Goal: Task Accomplishment & Management: Complete application form

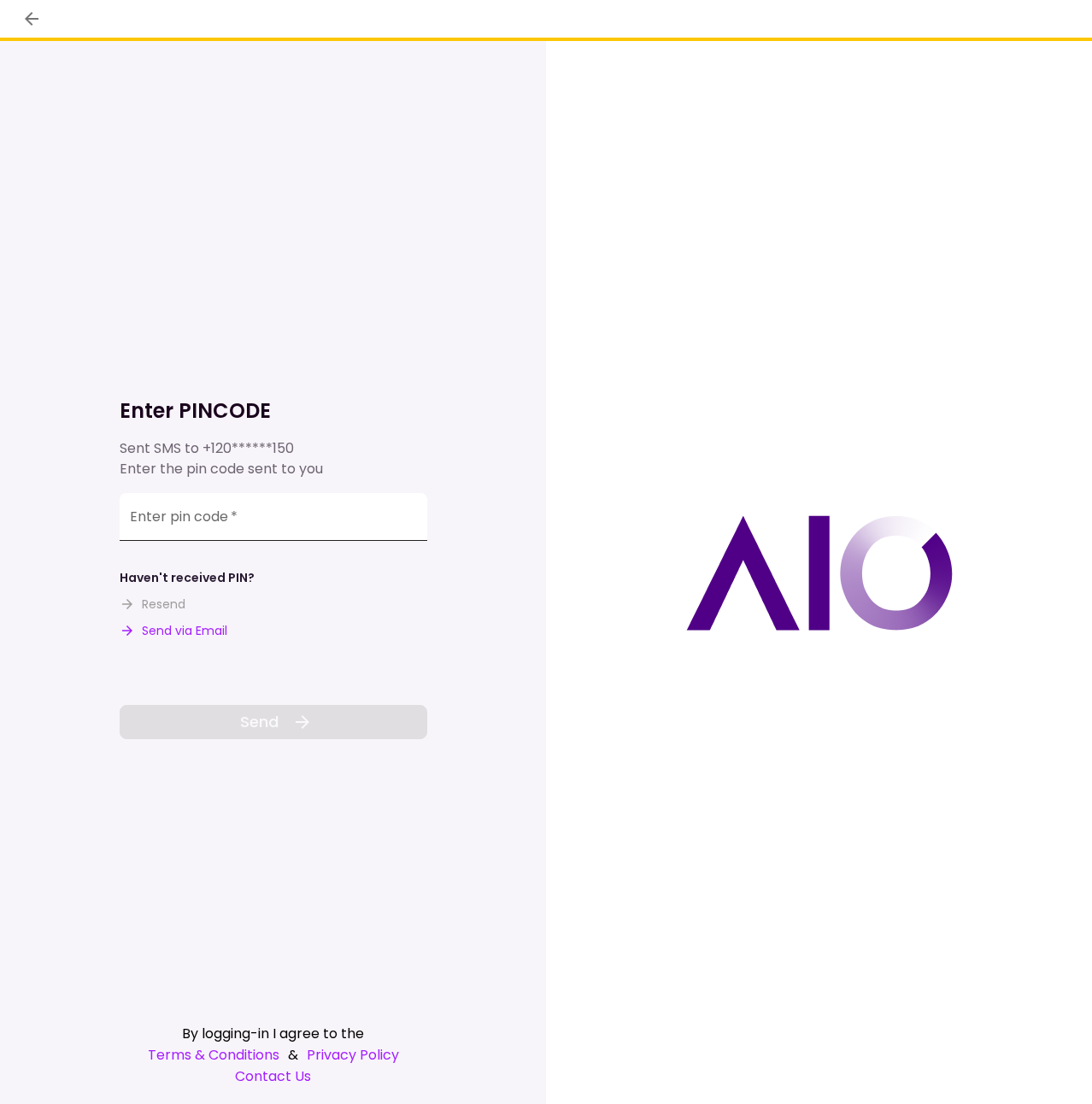
click at [283, 511] on input "Enter pin code   *" at bounding box center [273, 517] width 307 height 48
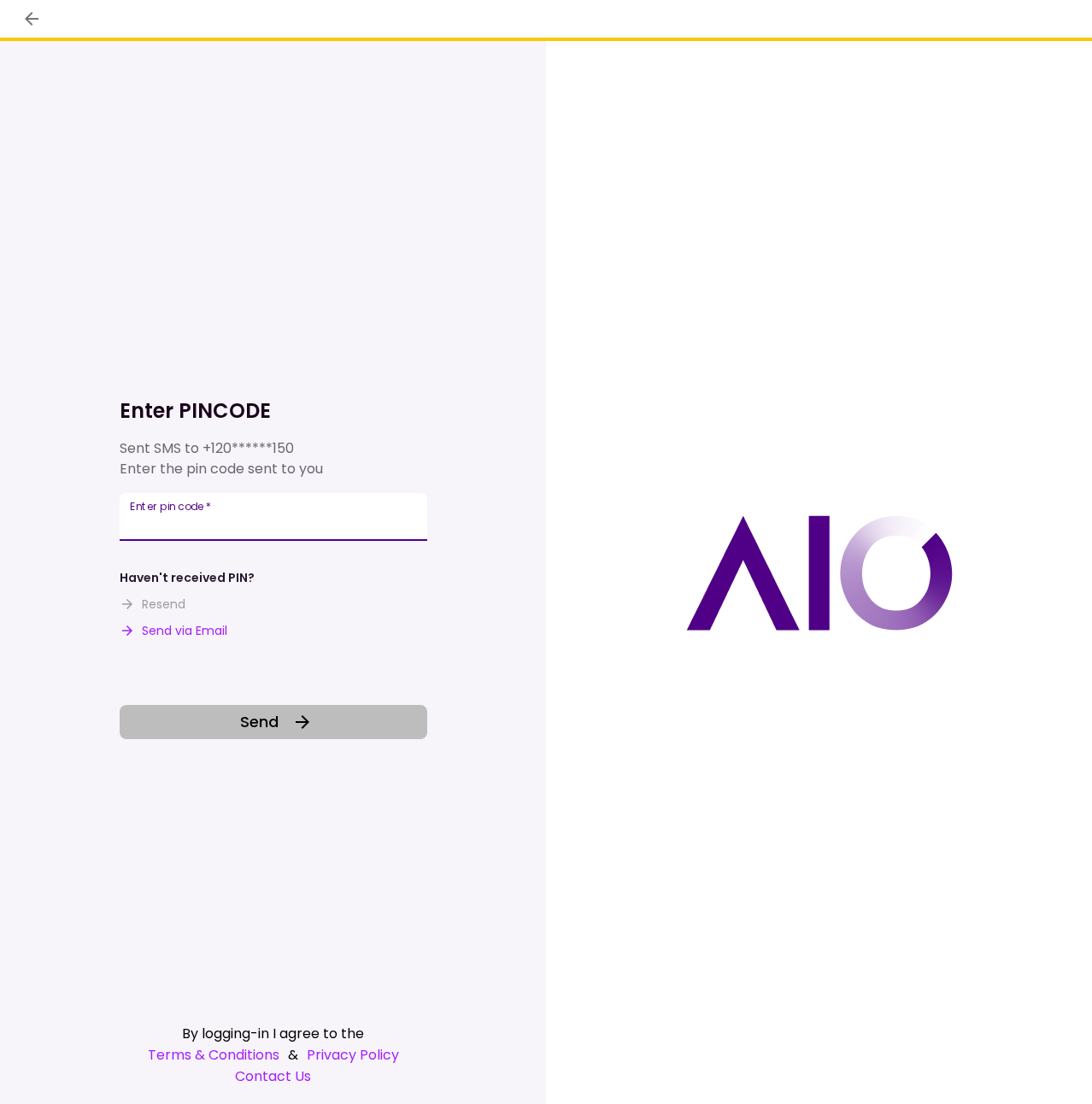
type input "******"
click at [304, 727] on icon at bounding box center [302, 721] width 20 height 20
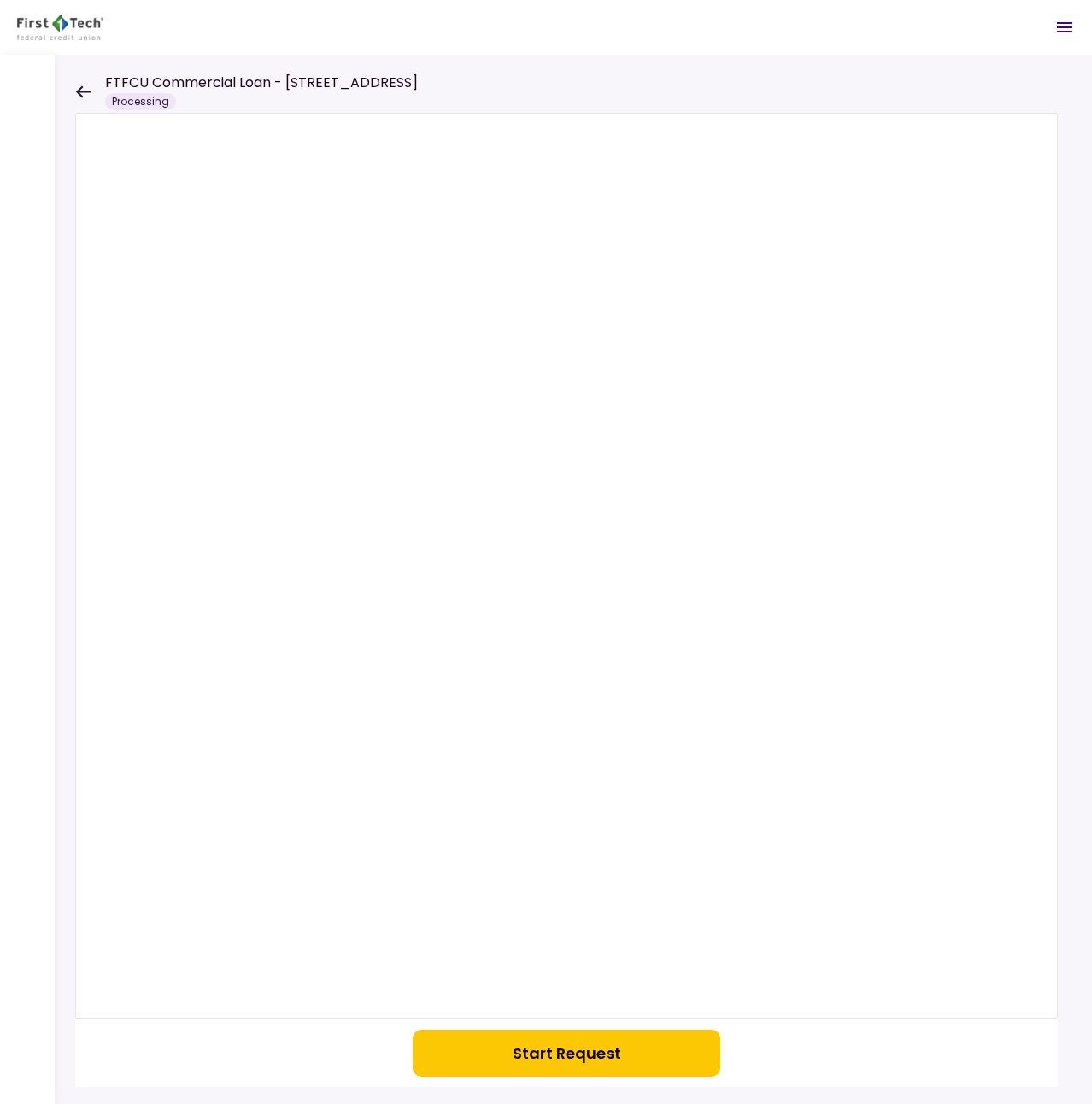
click at [588, 1059] on button "Start Request" at bounding box center [567, 1053] width 307 height 47
click at [1069, 21] on icon "Open menu" at bounding box center [1064, 27] width 20 height 20
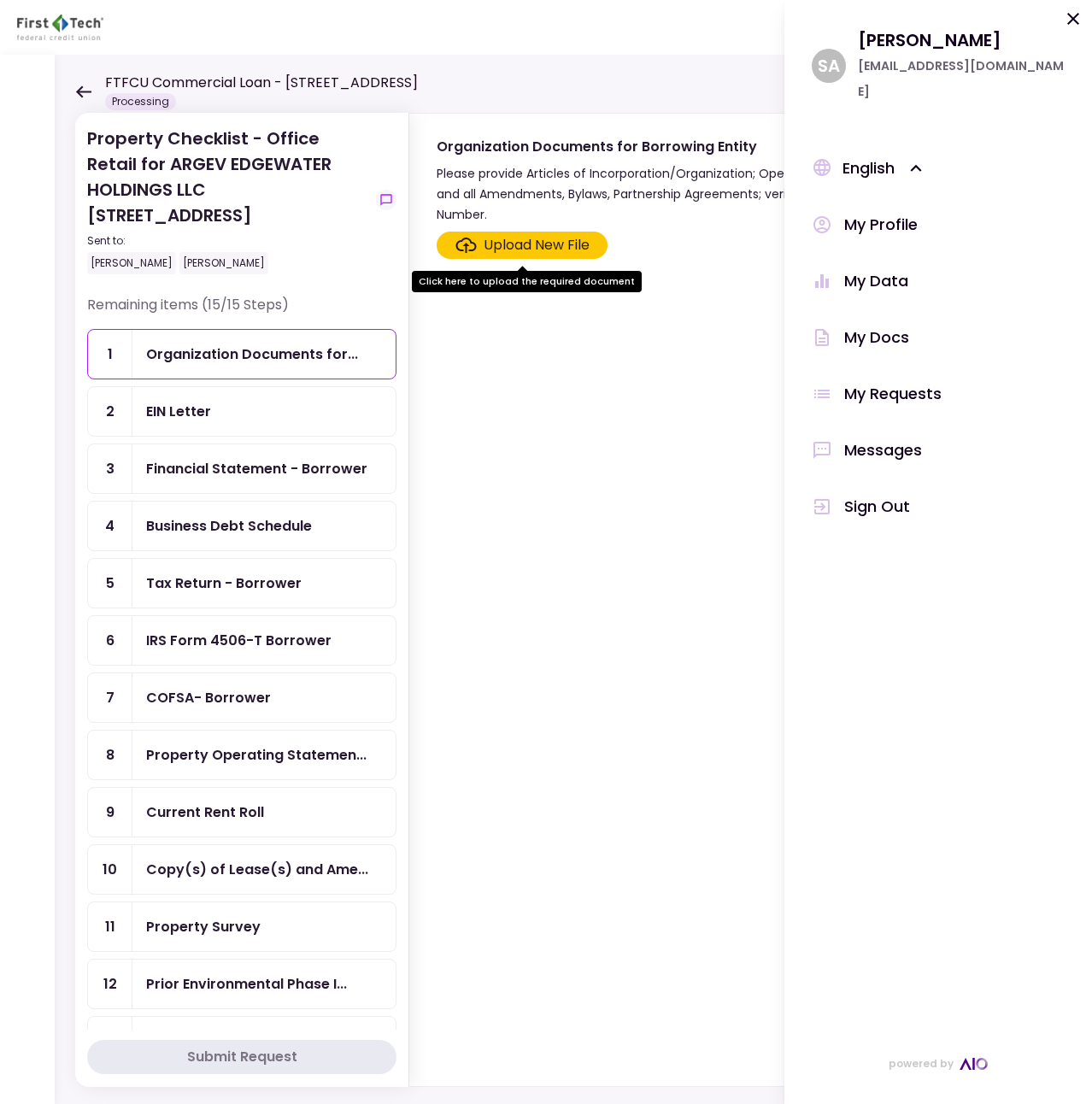
click at [1074, 21] on icon at bounding box center [1073, 18] width 20 height 20
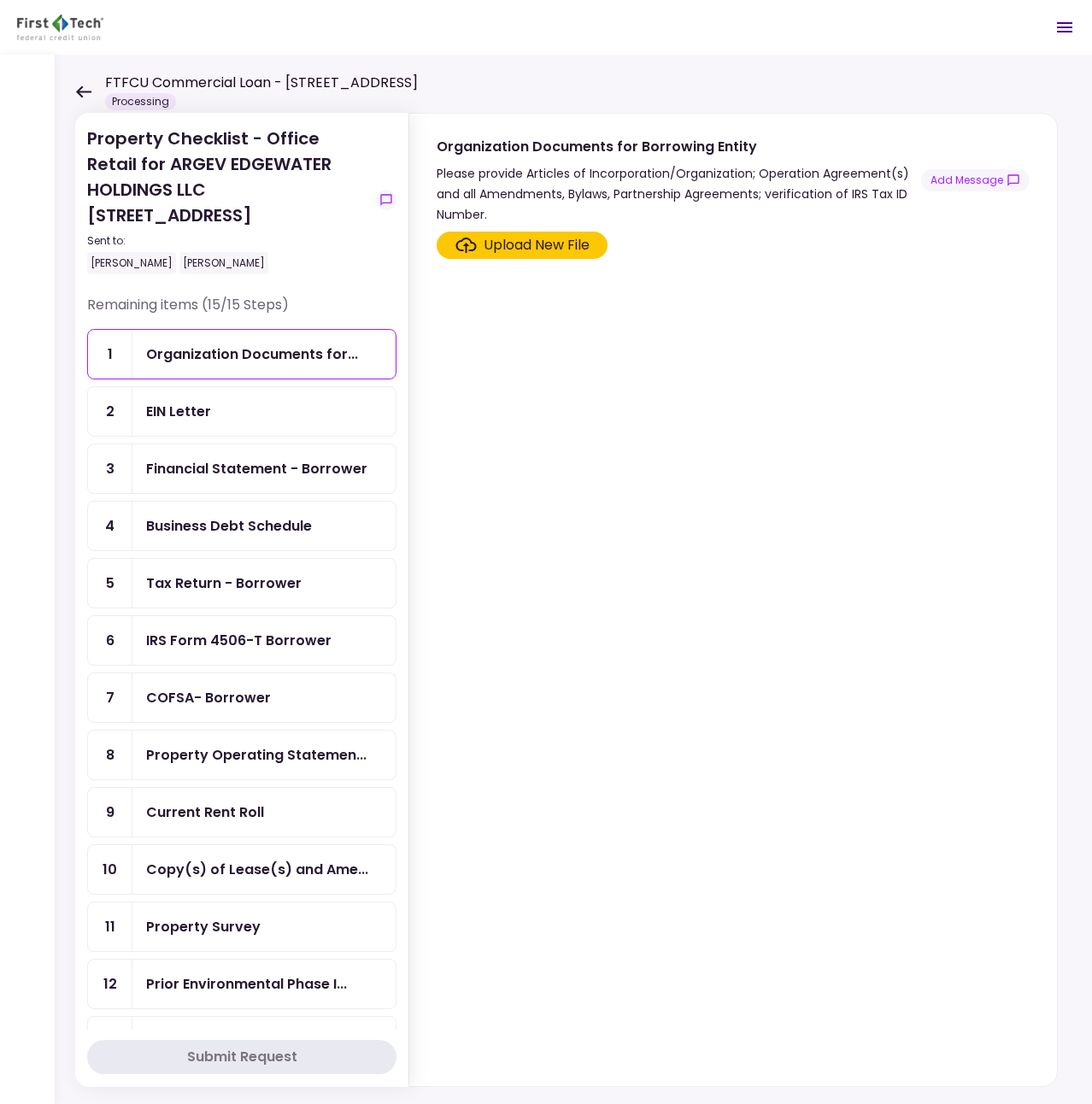
click at [615, 403] on section "Upload New File" at bounding box center [732, 655] width 593 height 847
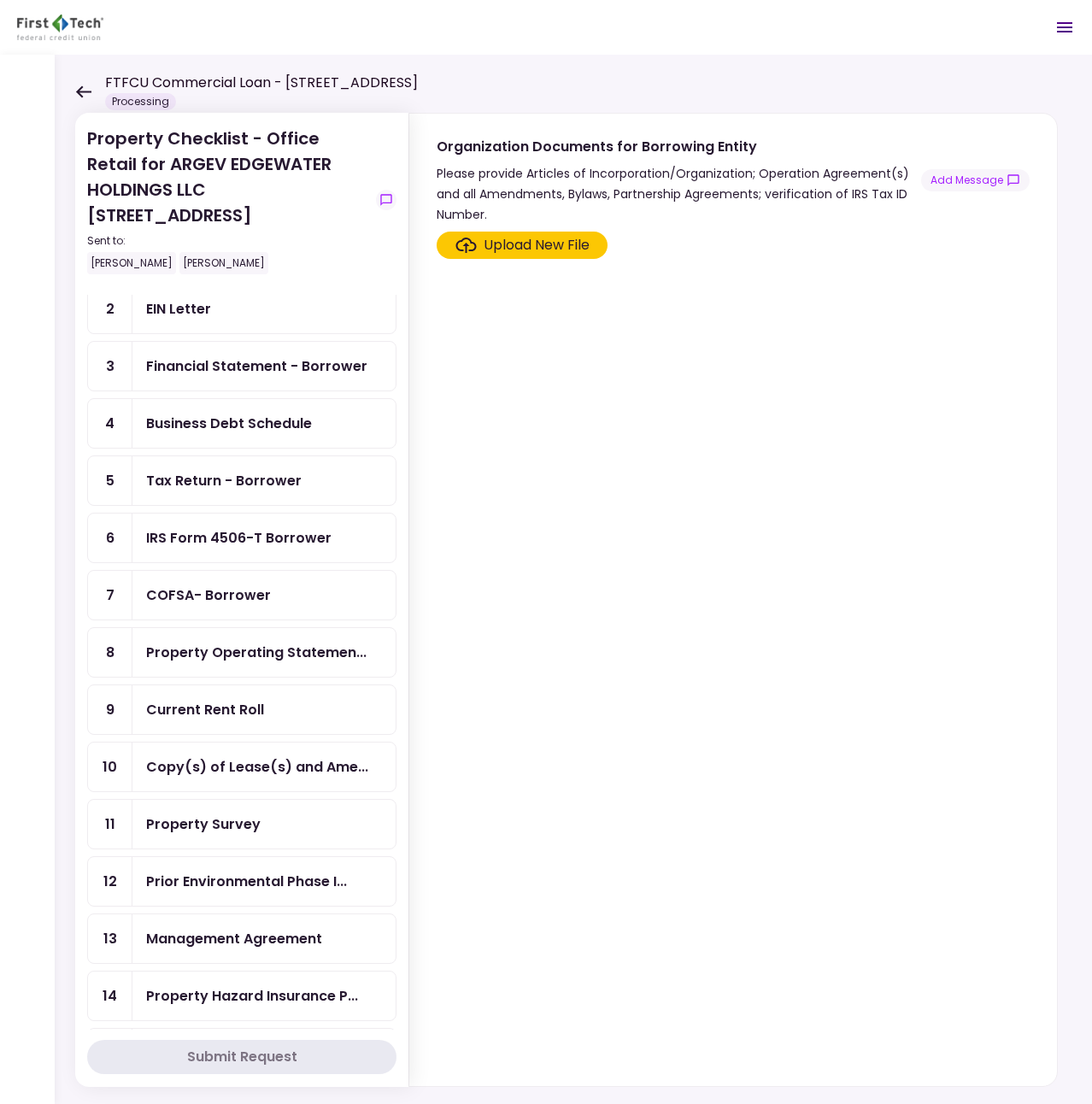
click at [283, 486] on div "Tax Return - Borrower" at bounding box center [223, 480] width 155 height 21
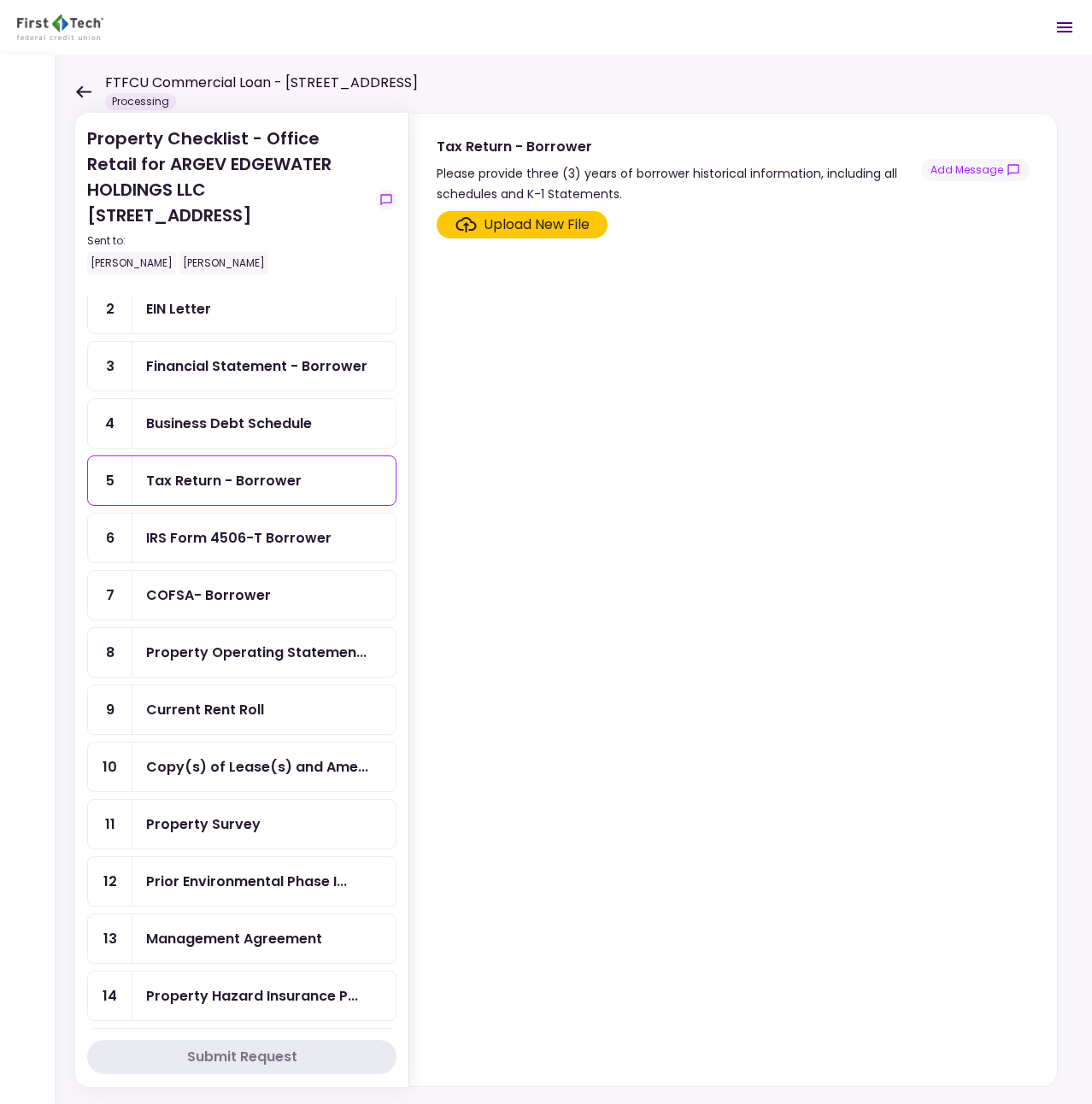
scroll to position [167, 0]
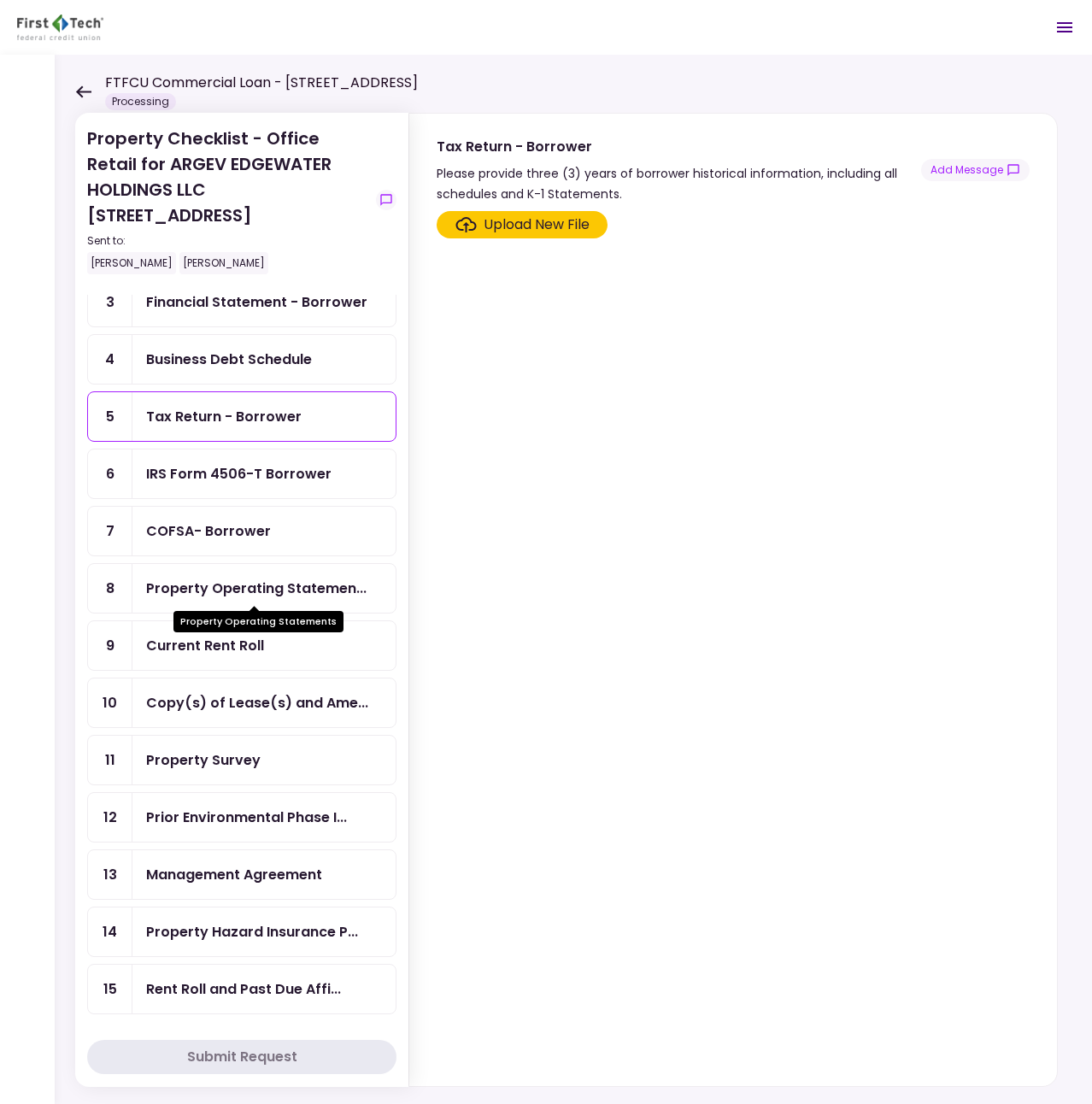
click at [257, 582] on div "Property Operating Statemen..." at bounding box center [256, 588] width 221 height 21
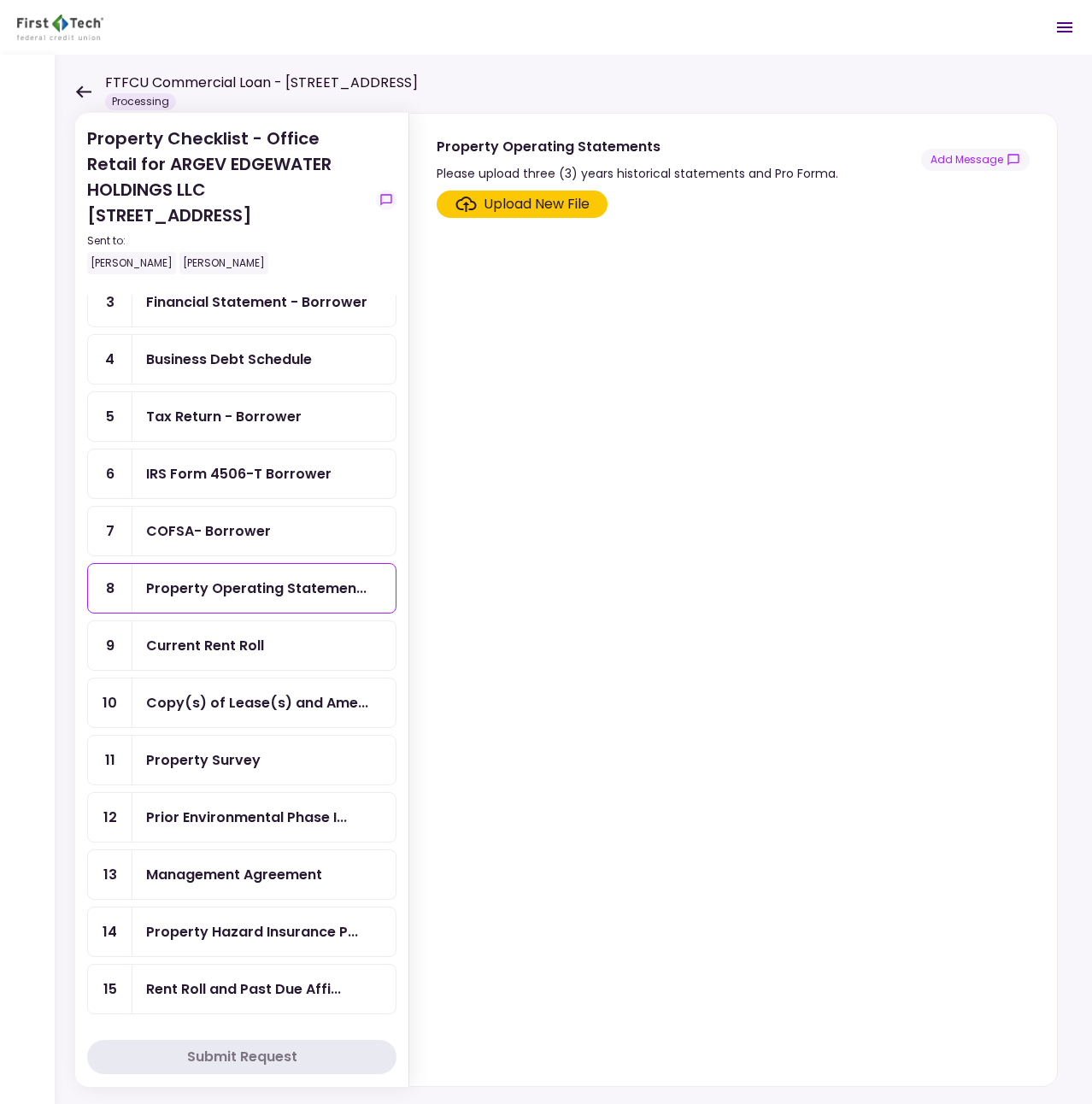
click at [268, 655] on div "Current Rent Roll" at bounding box center [264, 645] width 236 height 21
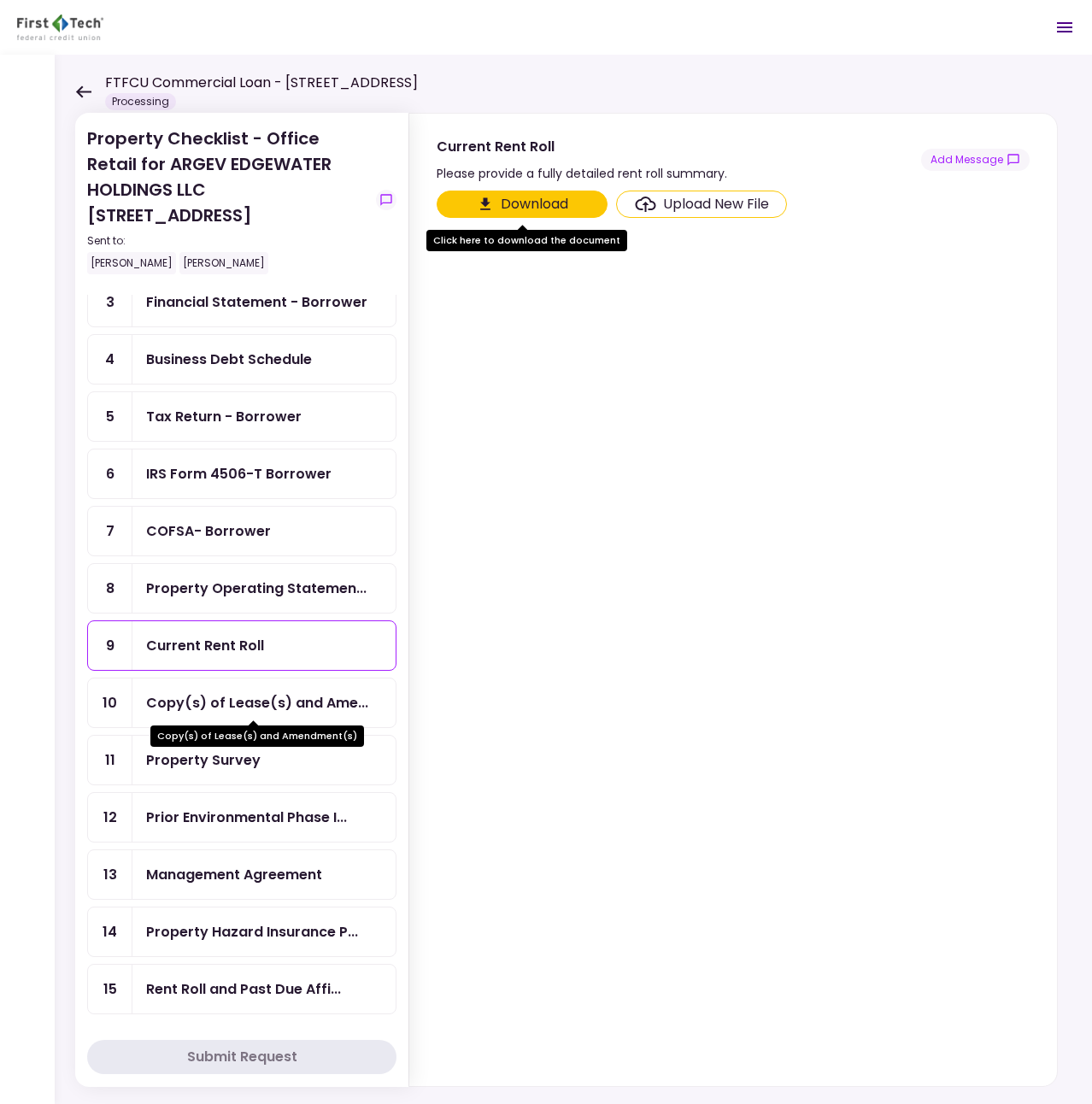
click at [286, 710] on div "Copy(s) of Lease(s) and Ame..." at bounding box center [257, 703] width 222 height 21
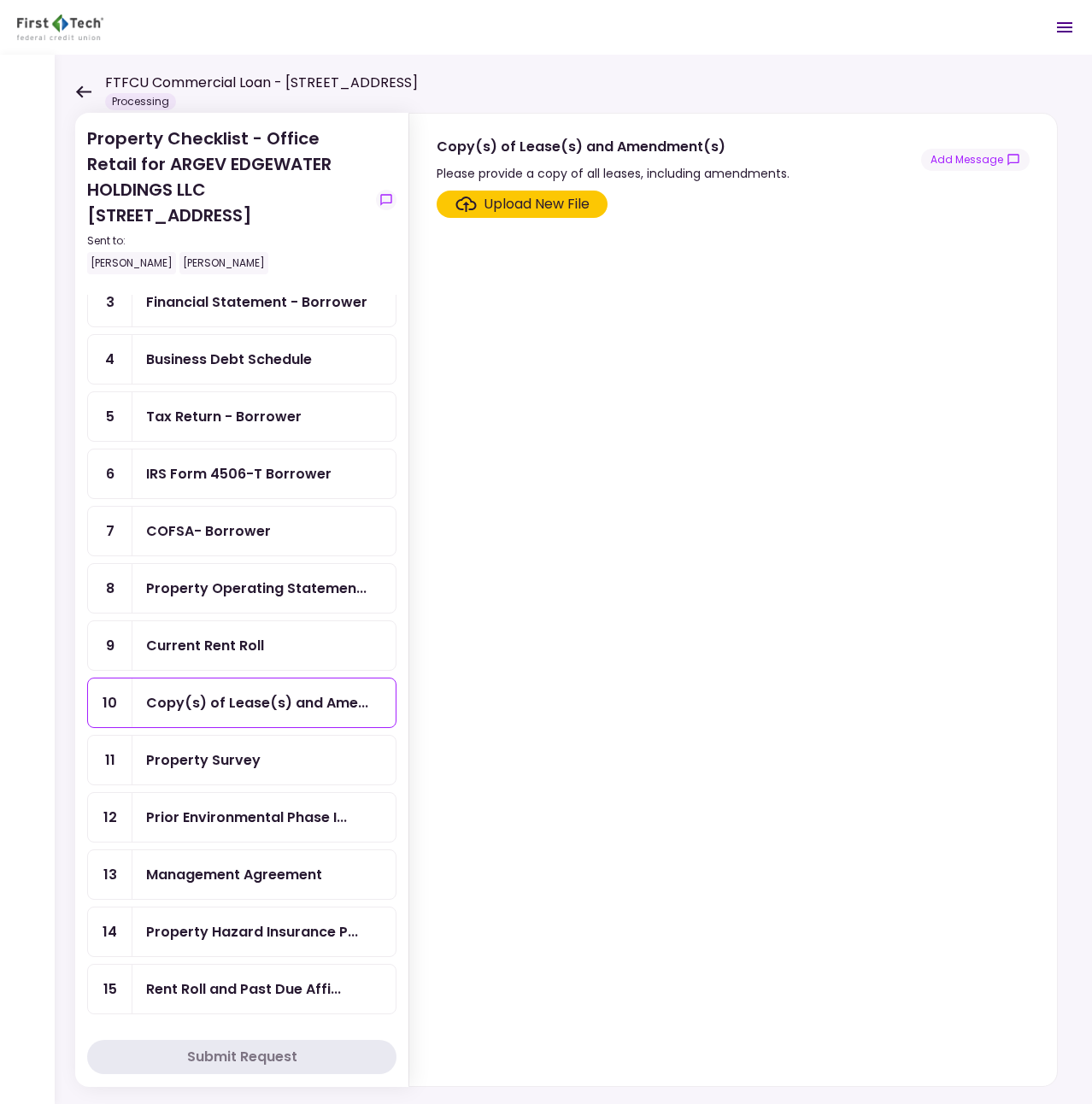
click at [277, 631] on div "Current Rent Roll" at bounding box center [264, 646] width 263 height 49
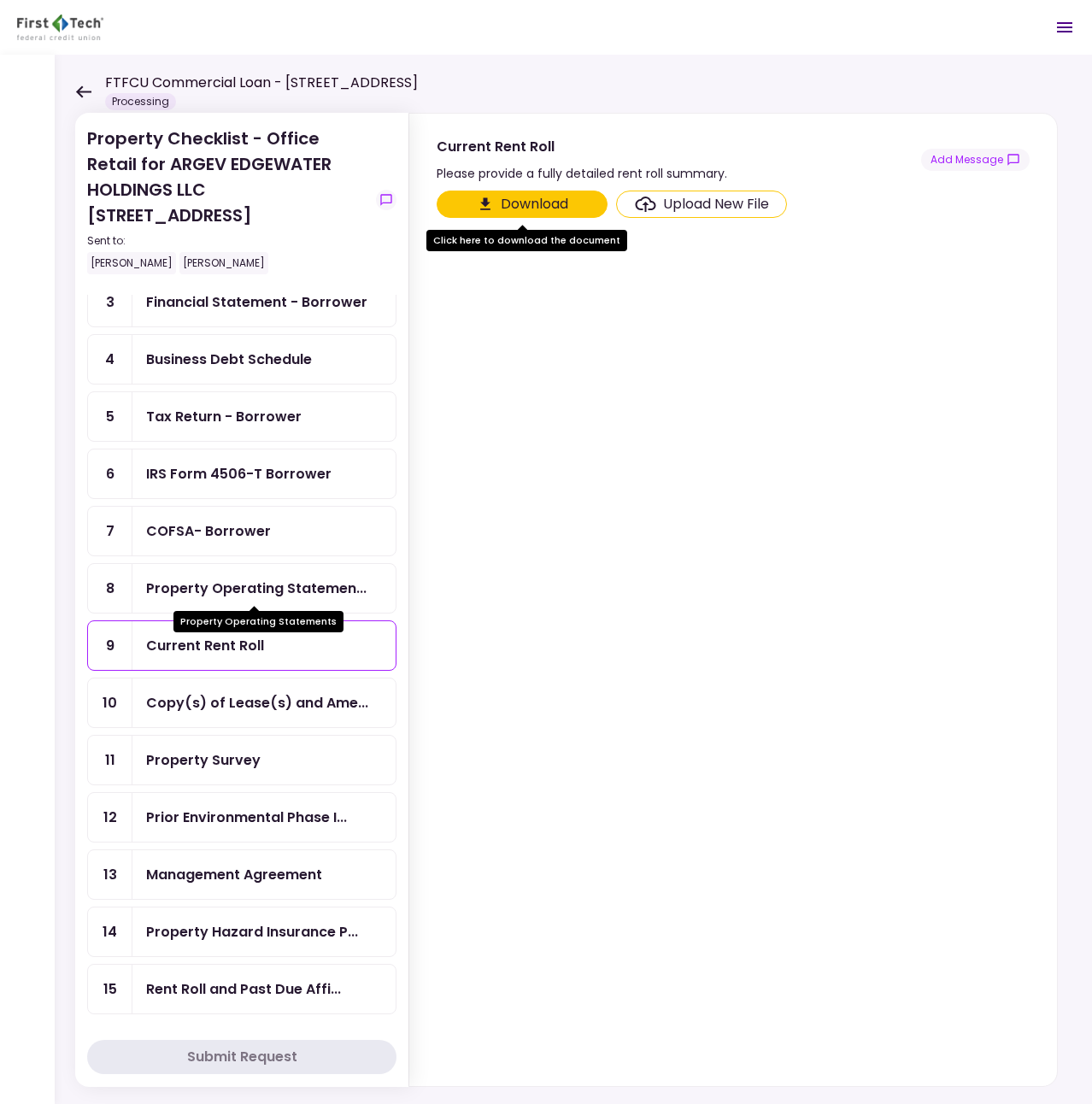
click at [270, 596] on div "Property Operating Statemen..." at bounding box center [256, 588] width 221 height 21
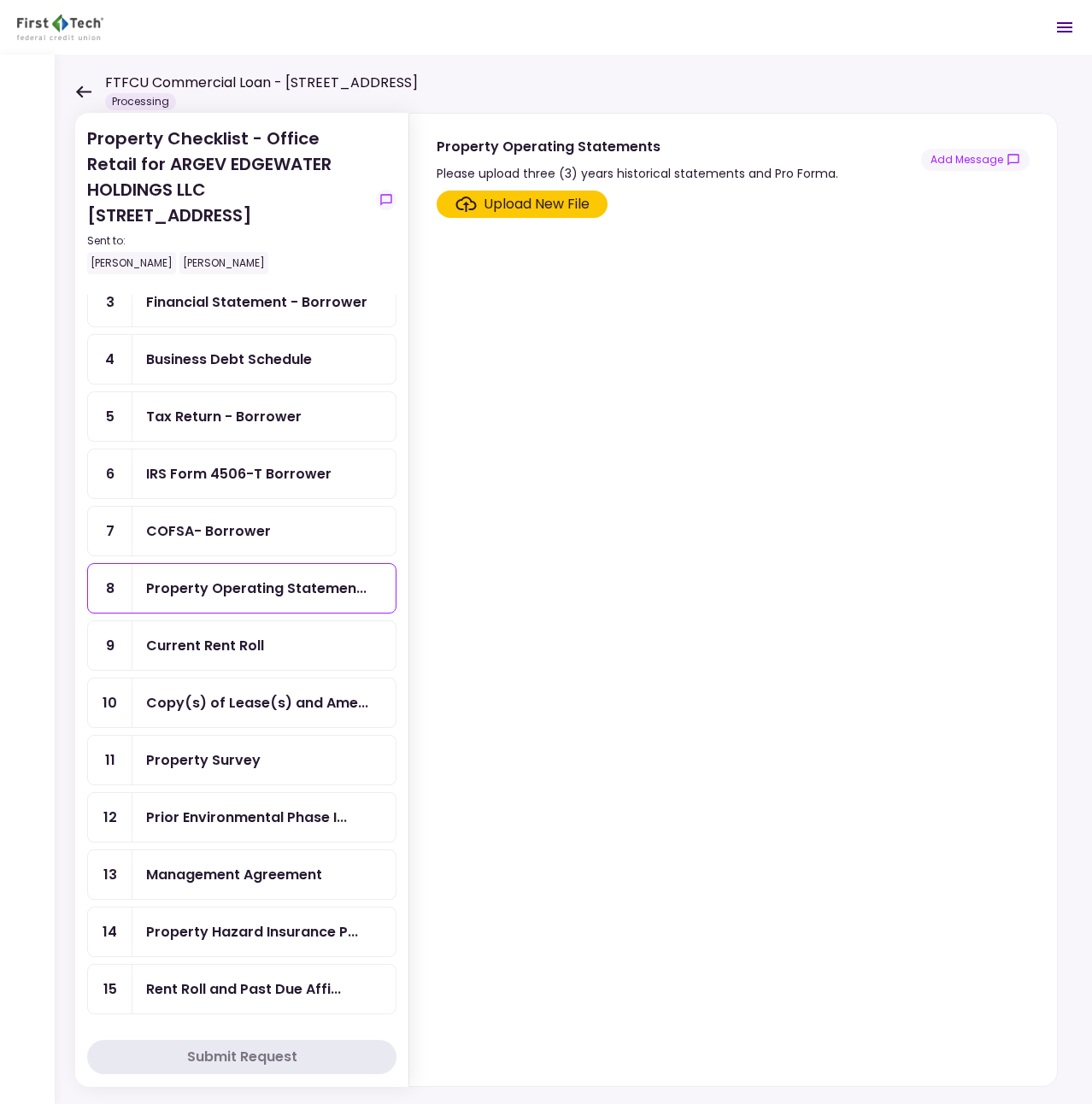
click at [270, 758] on div "Property Survey" at bounding box center [264, 759] width 236 height 21
click at [510, 209] on div "Upload New File" at bounding box center [536, 203] width 106 height 20
click at [0, 0] on input "Upload New File" at bounding box center [0, 0] width 0 height 0
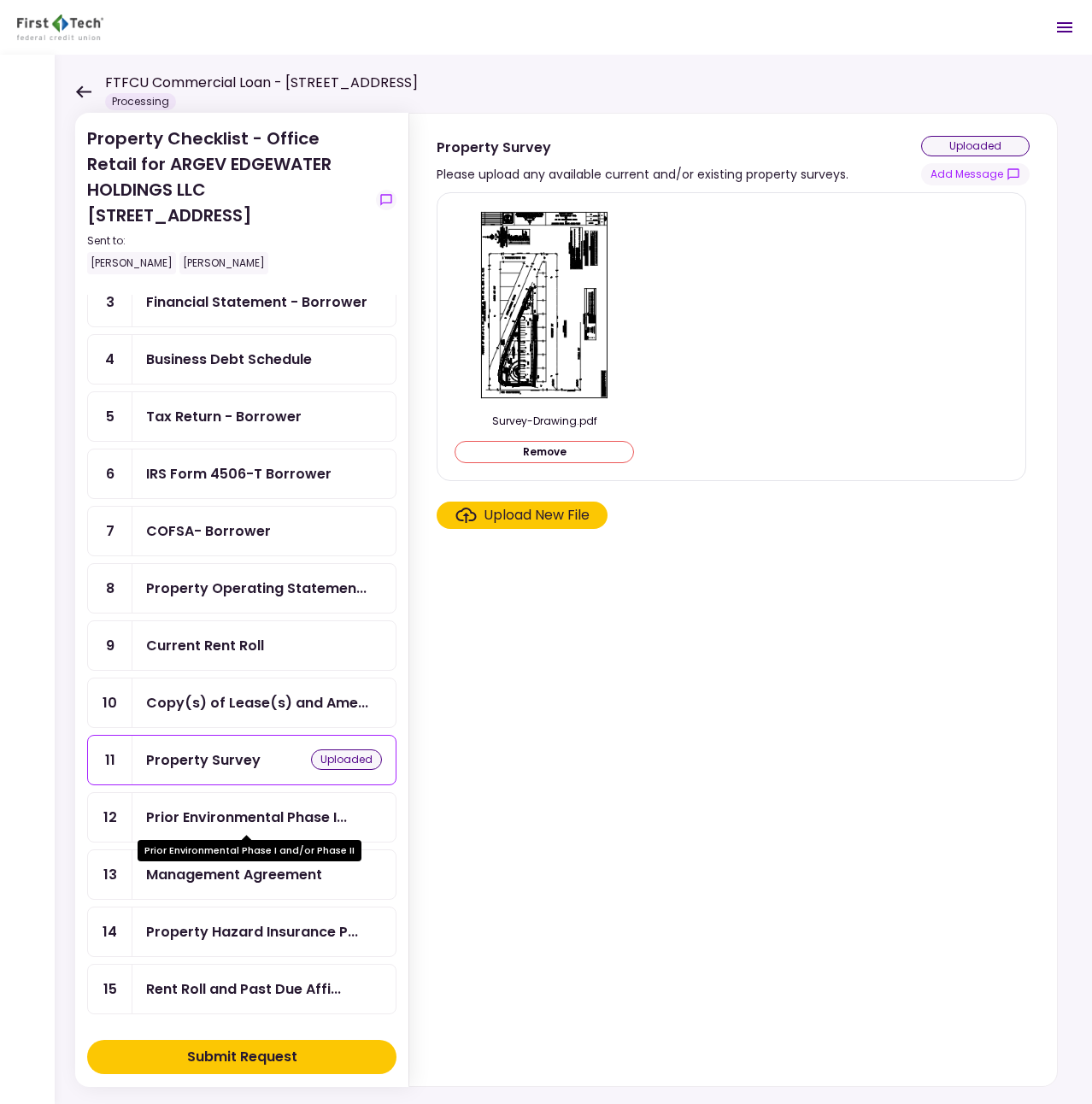
click at [217, 819] on div "Prior Environmental Phase I..." at bounding box center [246, 817] width 201 height 21
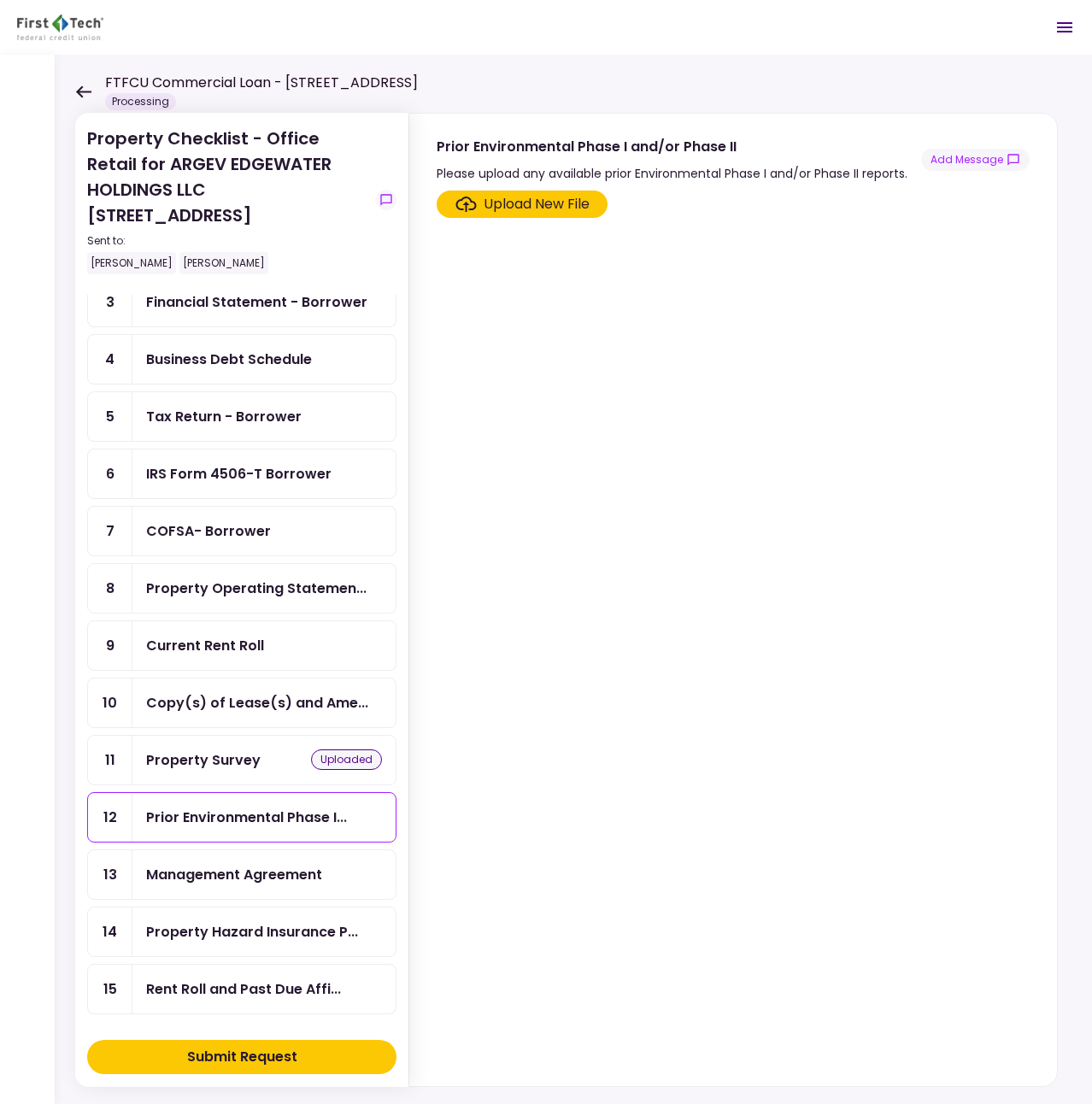
click at [576, 668] on section "Upload New File" at bounding box center [732, 634] width 593 height 888
click at [229, 1000] on div "Rent Roll and Past Due Affidavit" at bounding box center [247, 1016] width 171 height 33
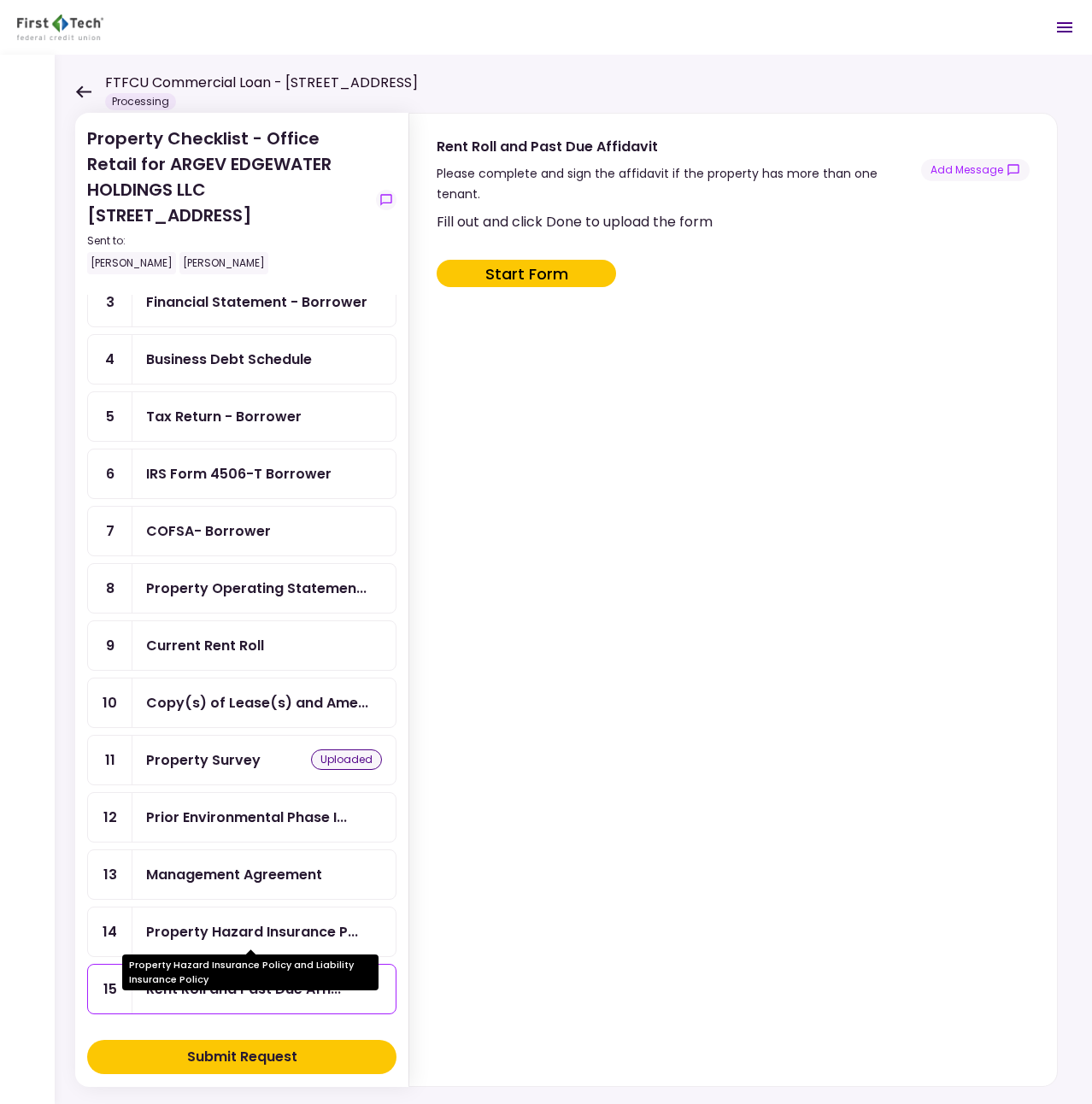
click at [232, 936] on div "Property Hazard Insurance P..." at bounding box center [251, 931] width 212 height 21
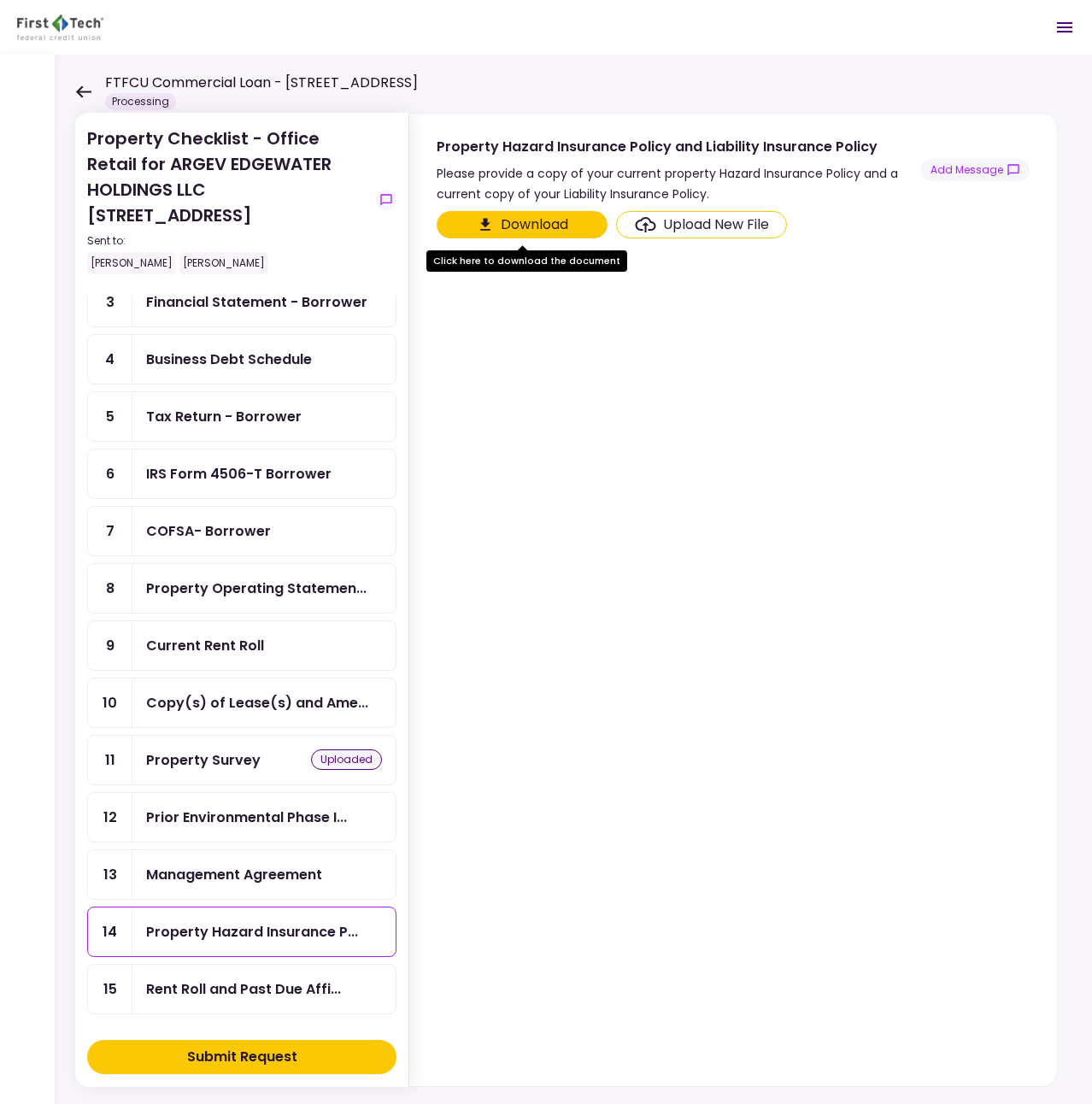
click at [228, 641] on div "Current Rent Roll" at bounding box center [204, 645] width 118 height 21
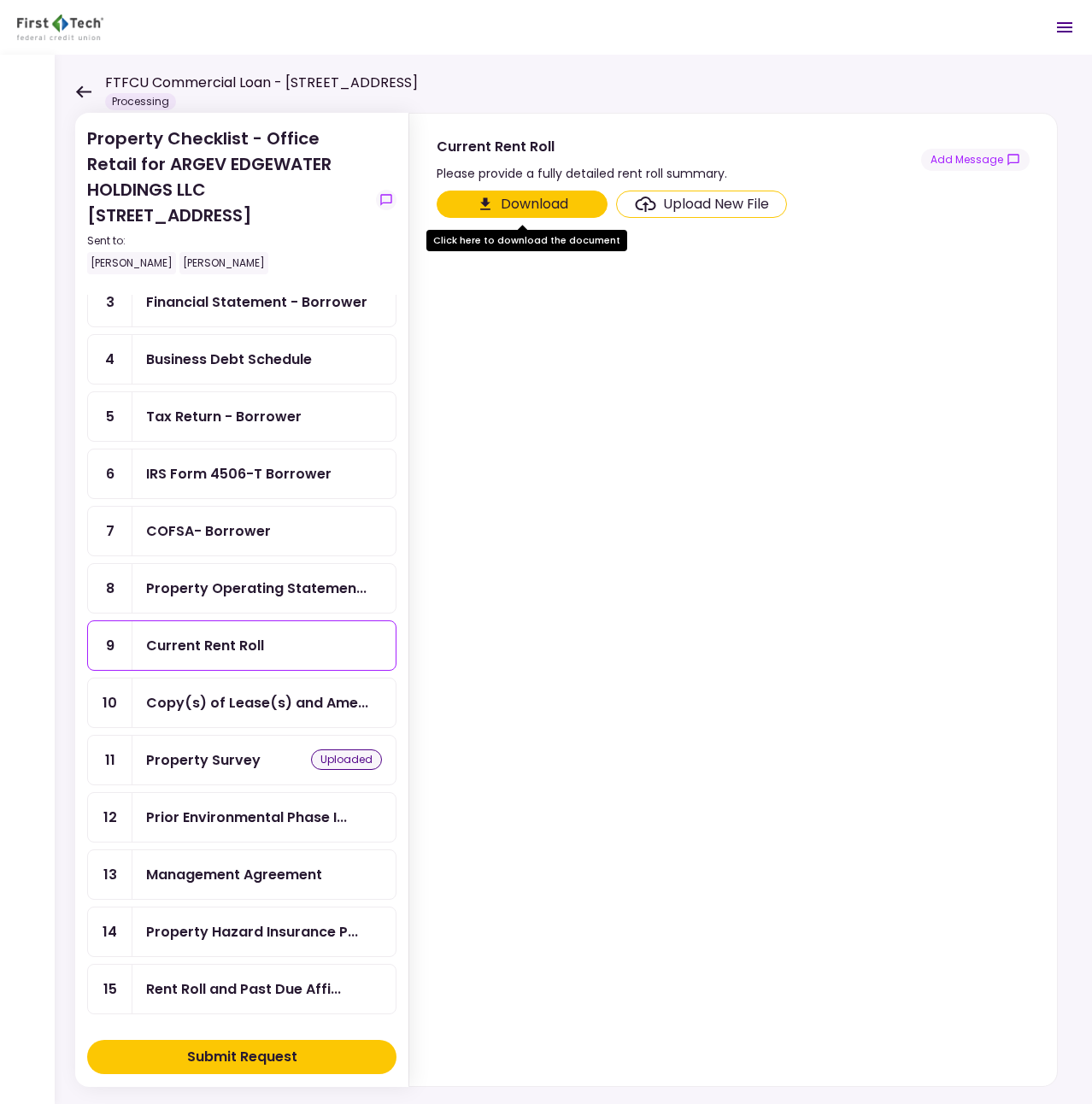
click at [237, 838] on div "Prior Environmental Phase I..." at bounding box center [264, 817] width 263 height 49
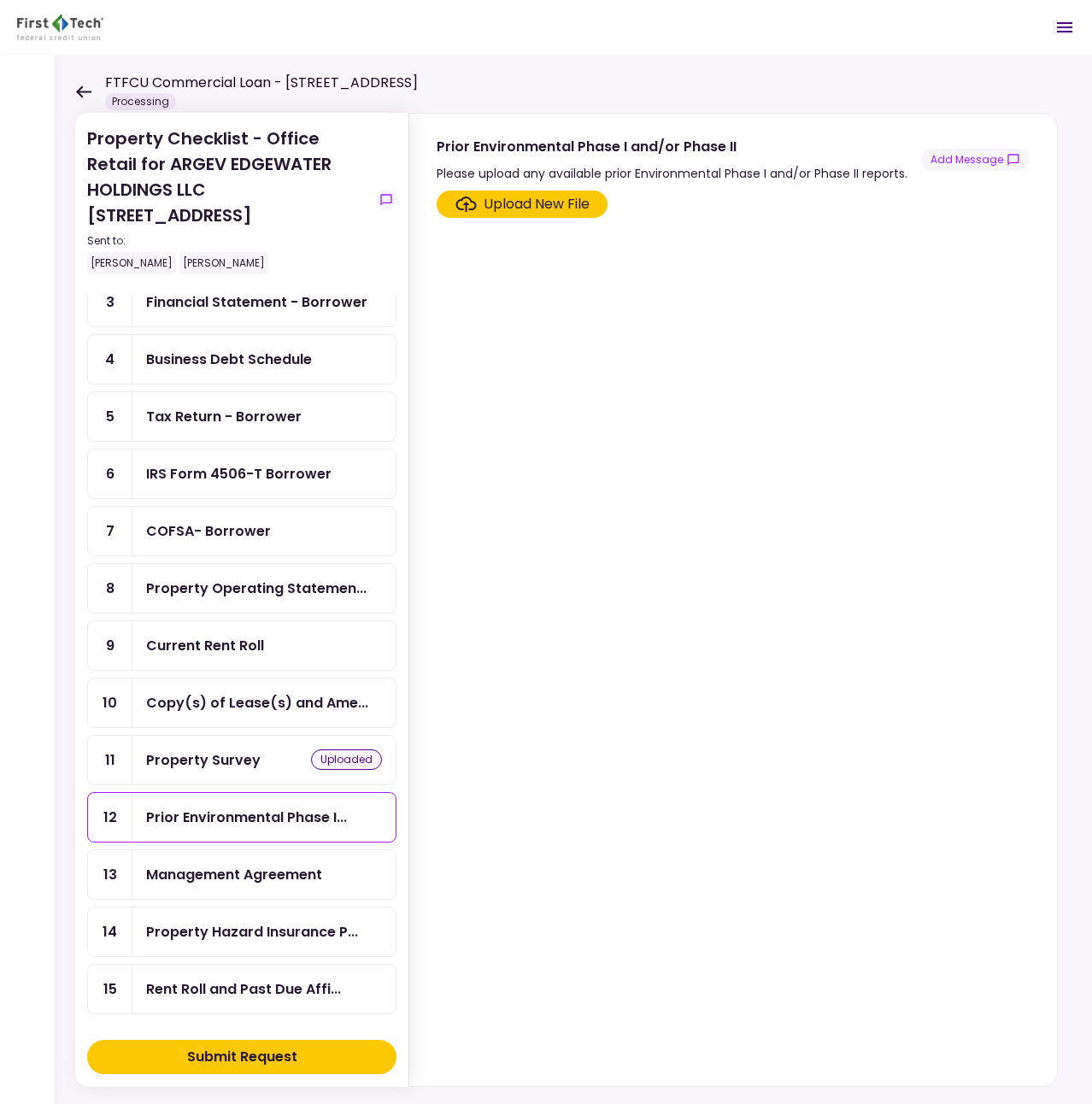
click at [508, 213] on div "Upload New File" at bounding box center [536, 203] width 106 height 20
click at [0, 0] on input "Upload New File" at bounding box center [0, 0] width 0 height 0
click at [530, 214] on div "Upload New File" at bounding box center [536, 203] width 106 height 20
click at [0, 0] on input "Upload New File" at bounding box center [0, 0] width 0 height 0
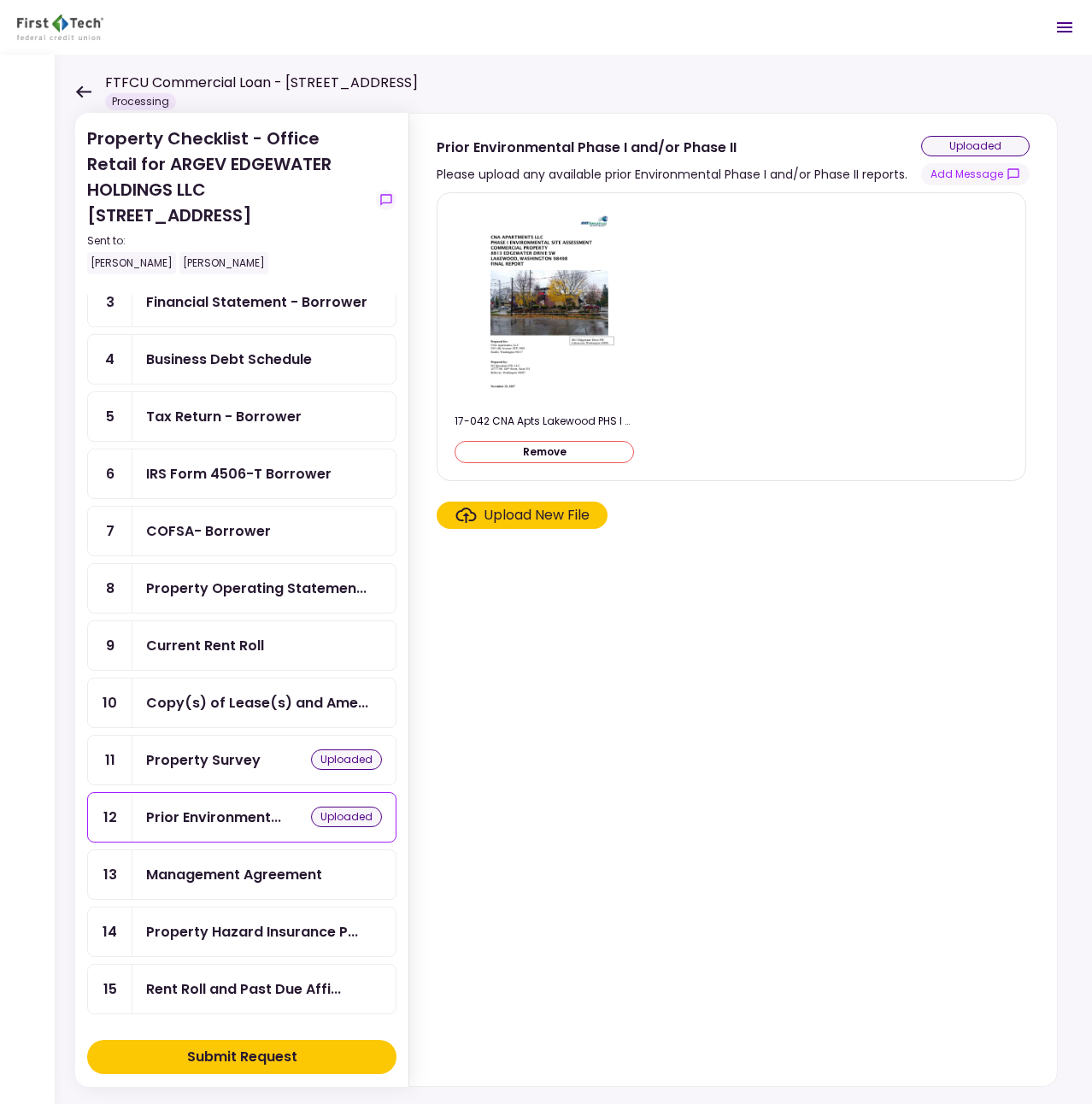
click at [218, 616] on ul "1 Organization Documents for... 2 EIN Letter 3 Financial Statement - Borrower 4…" at bounding box center [242, 588] width 309 height 852
click at [219, 635] on div "Current Rent Roll" at bounding box center [204, 645] width 118 height 21
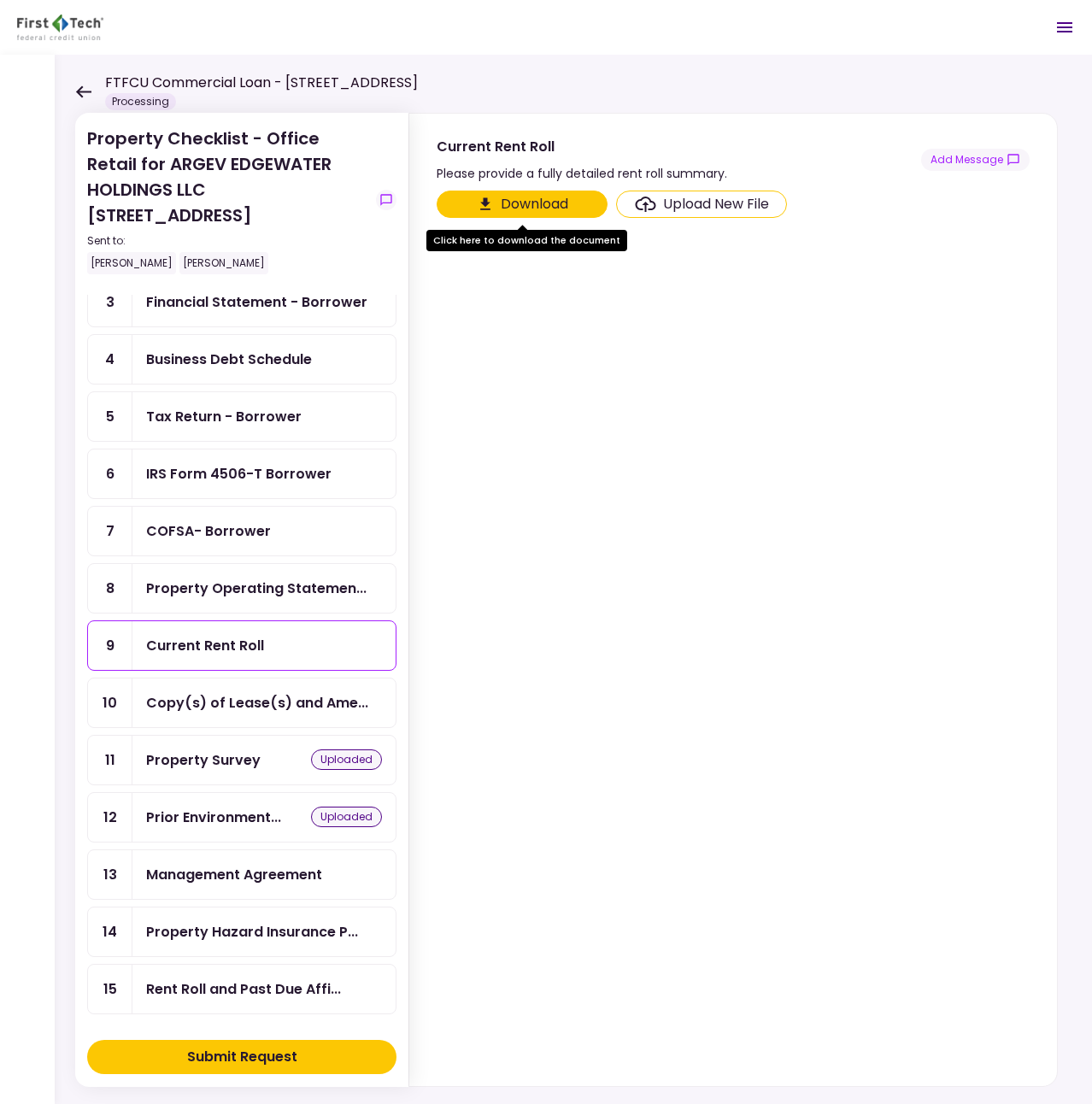
click at [235, 602] on div "Property Operating Statemen..." at bounding box center [264, 588] width 263 height 49
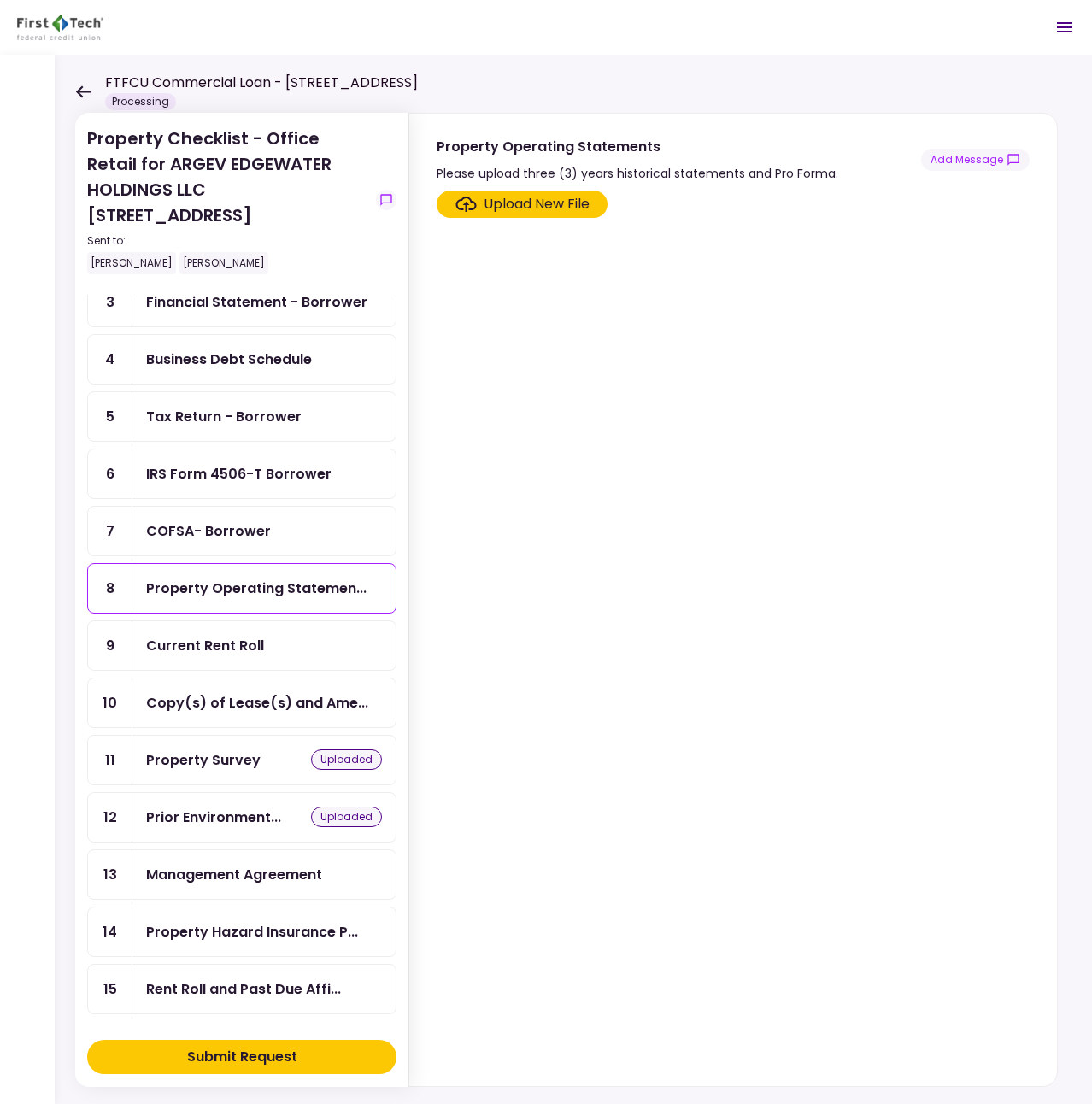
click at [237, 544] on div "COFSA- Borrower" at bounding box center [264, 531] width 263 height 49
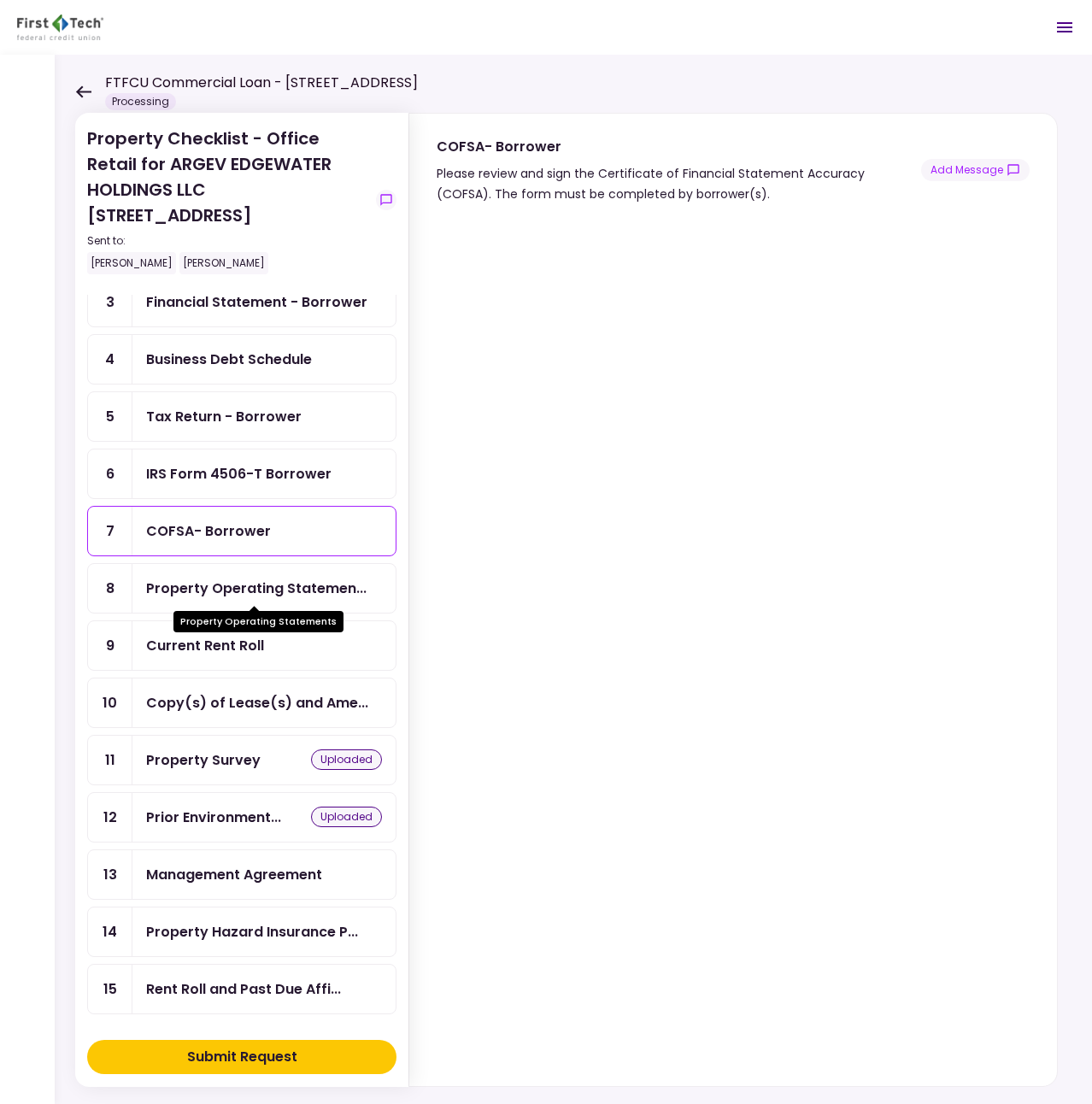
click at [237, 590] on div "Property Operating Statemen..." at bounding box center [256, 588] width 221 height 21
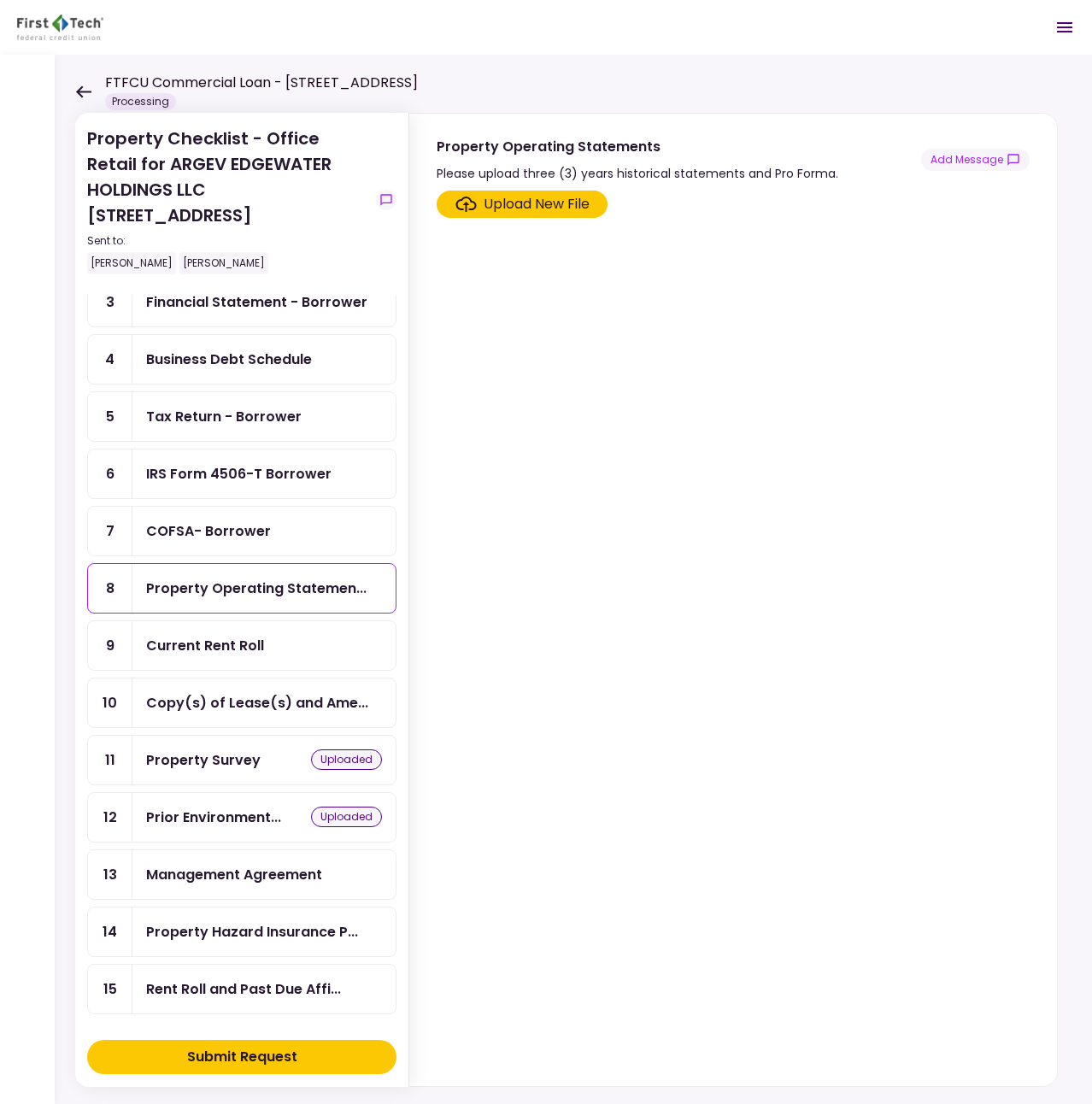
click at [245, 648] on div "Current Rent Roll" at bounding box center [204, 645] width 118 height 21
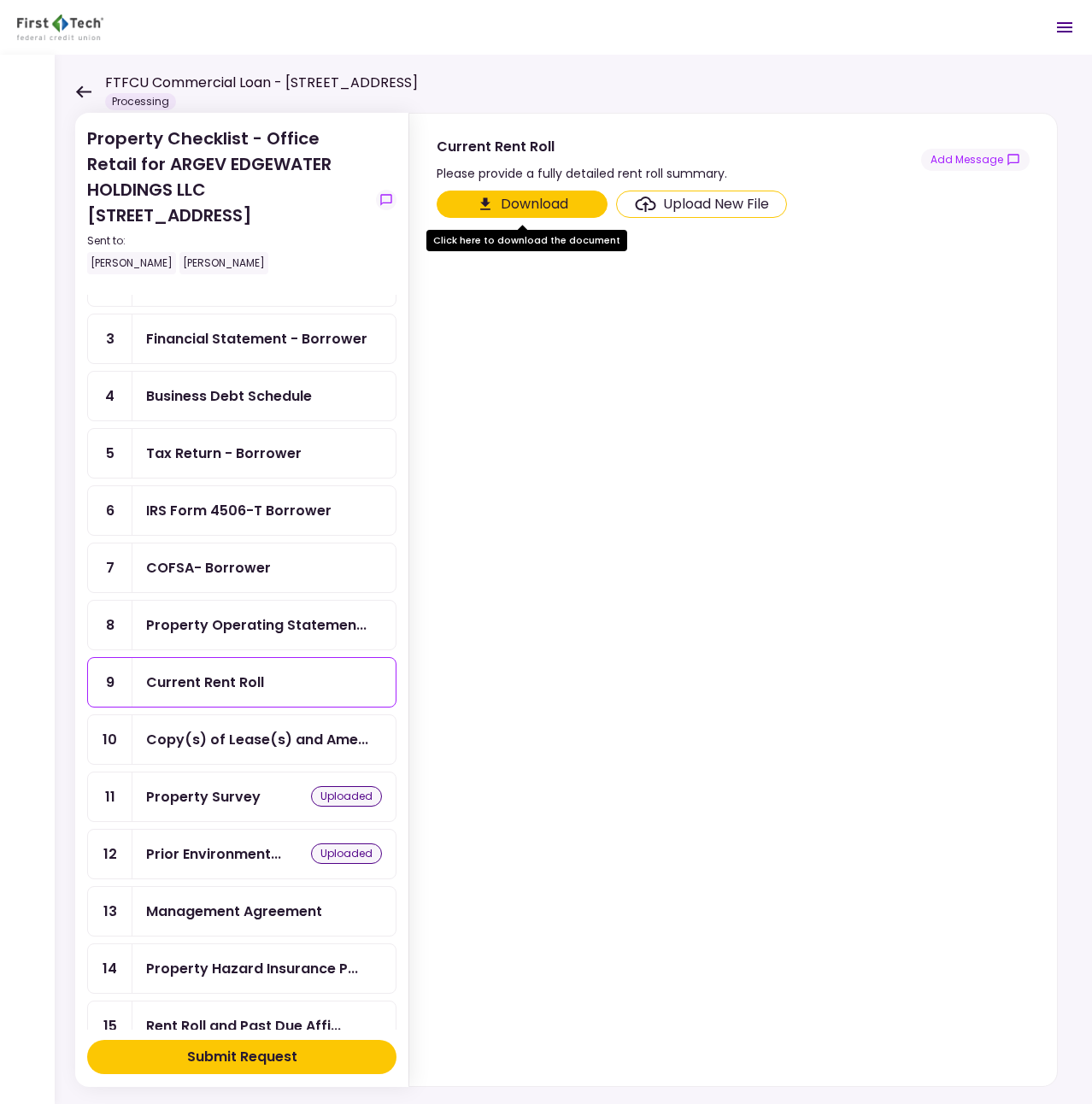
scroll to position [167, 0]
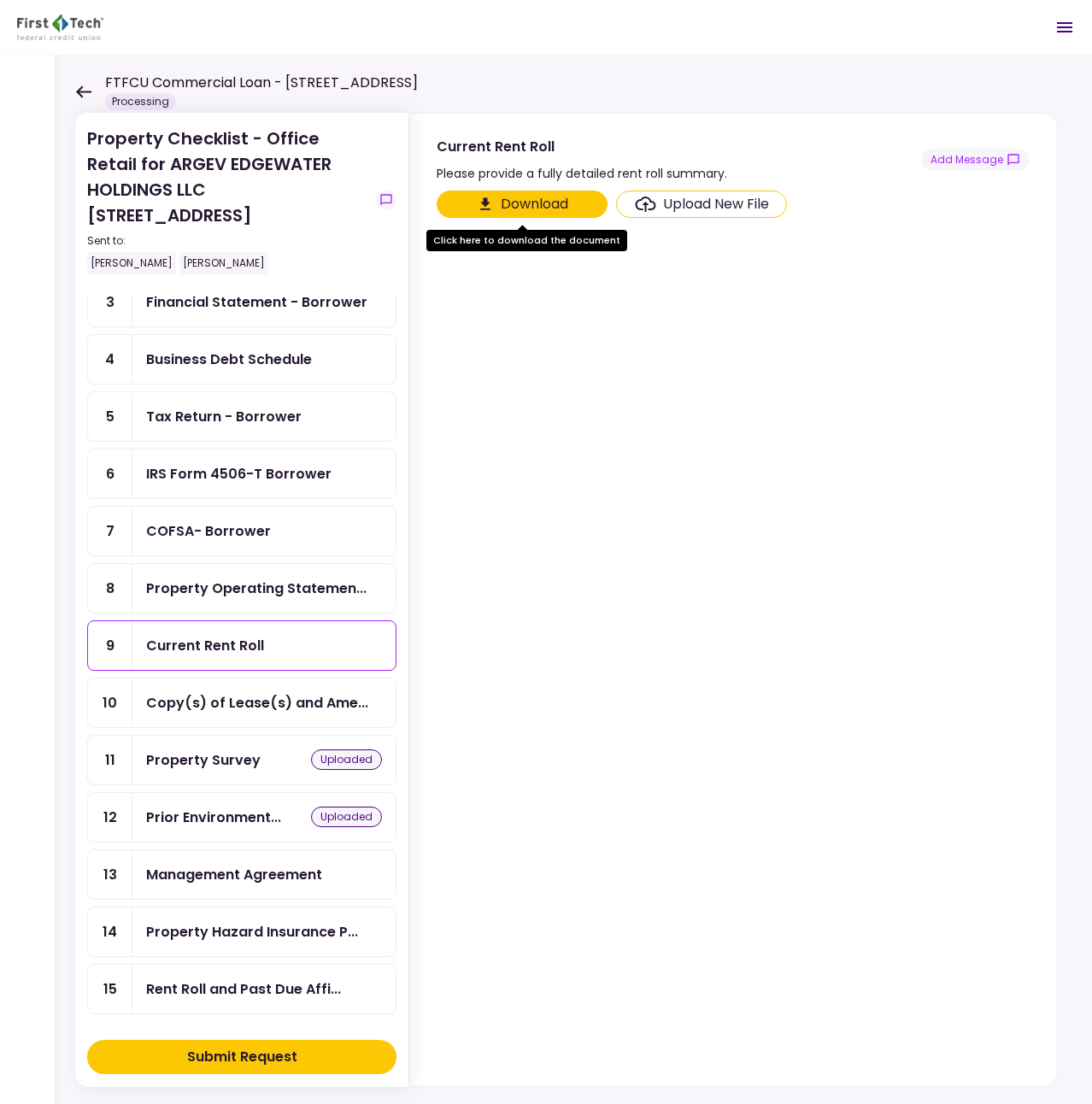
click at [243, 608] on div "Property Operating Statemen..." at bounding box center [264, 588] width 263 height 49
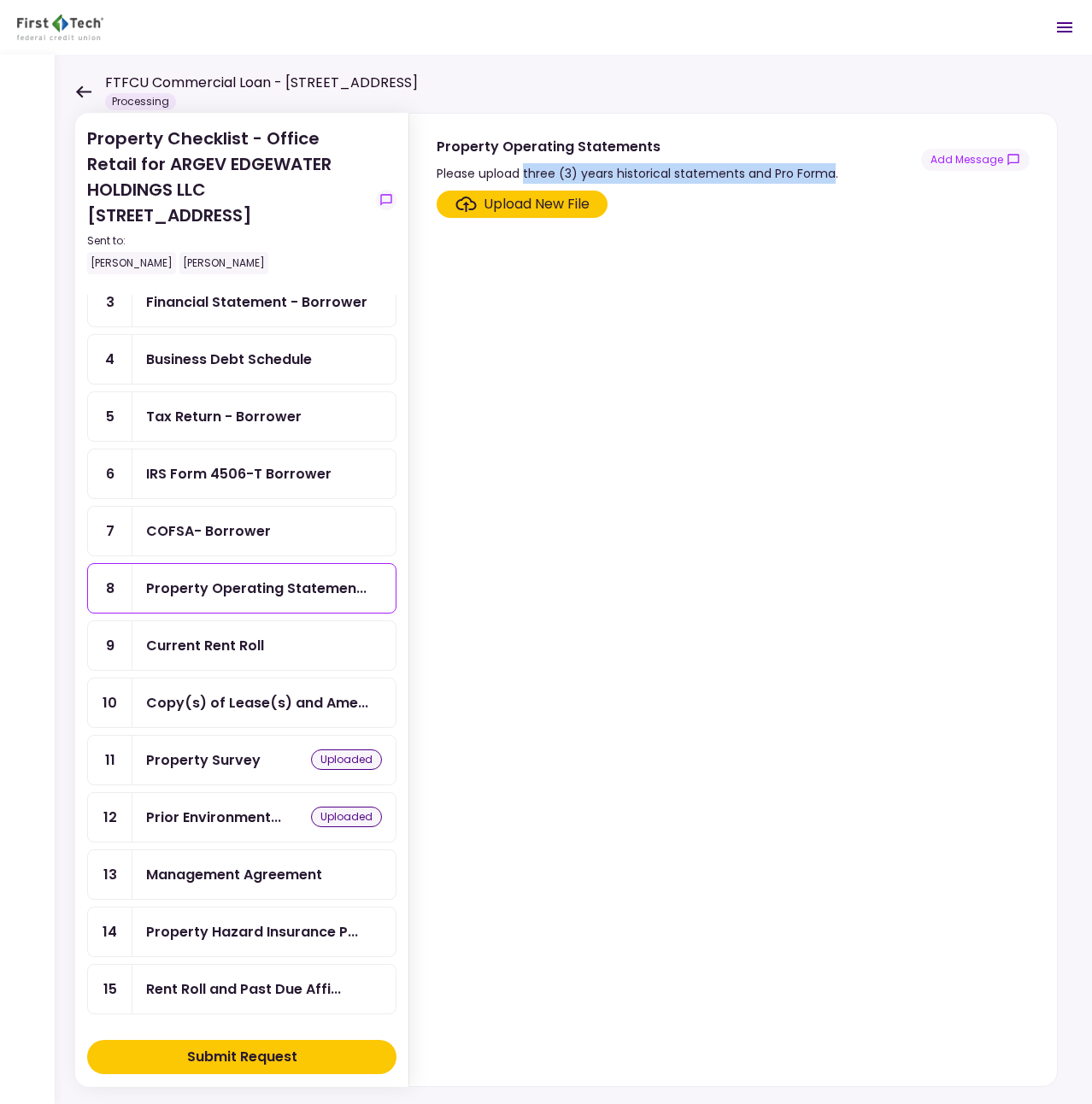
drag, startPoint x: 524, startPoint y: 174, endPoint x: 830, endPoint y: 174, distance: 306.0
click at [830, 174] on div "Please upload three (3) years historical statements and Pro Forma." at bounding box center [637, 173] width 402 height 20
copy div "three (3) years historical statements and Pro Forma"
click at [203, 648] on div "Current Rent Roll" at bounding box center [204, 645] width 118 height 21
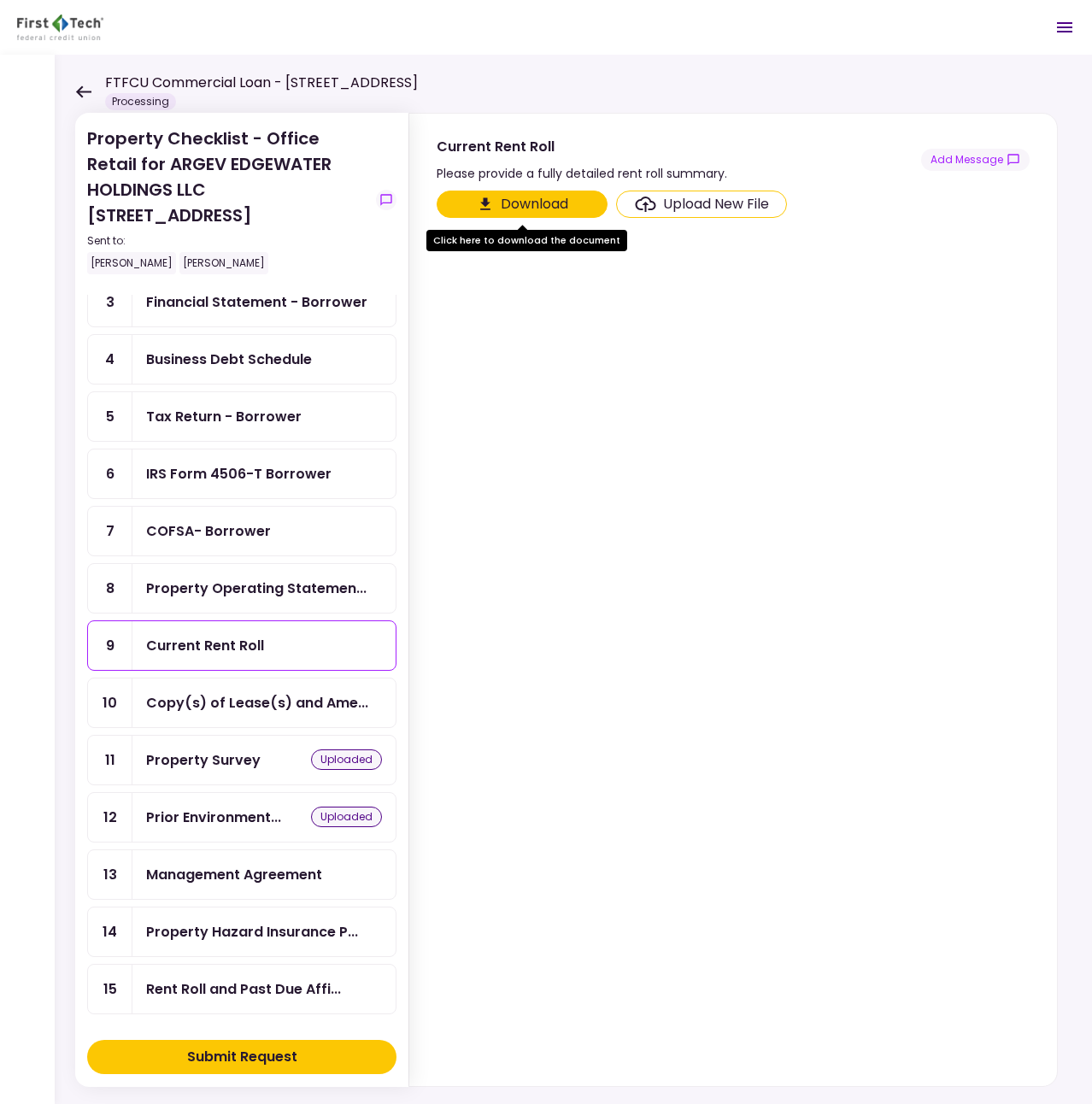
click at [585, 169] on div "Please provide a fully detailed rent roll summary." at bounding box center [581, 173] width 291 height 20
click at [566, 169] on div "Please provide a fully detailed rent roll summary." at bounding box center [581, 173] width 291 height 20
drag, startPoint x: 531, startPoint y: 172, endPoint x: 723, endPoint y: 170, distance: 192.0
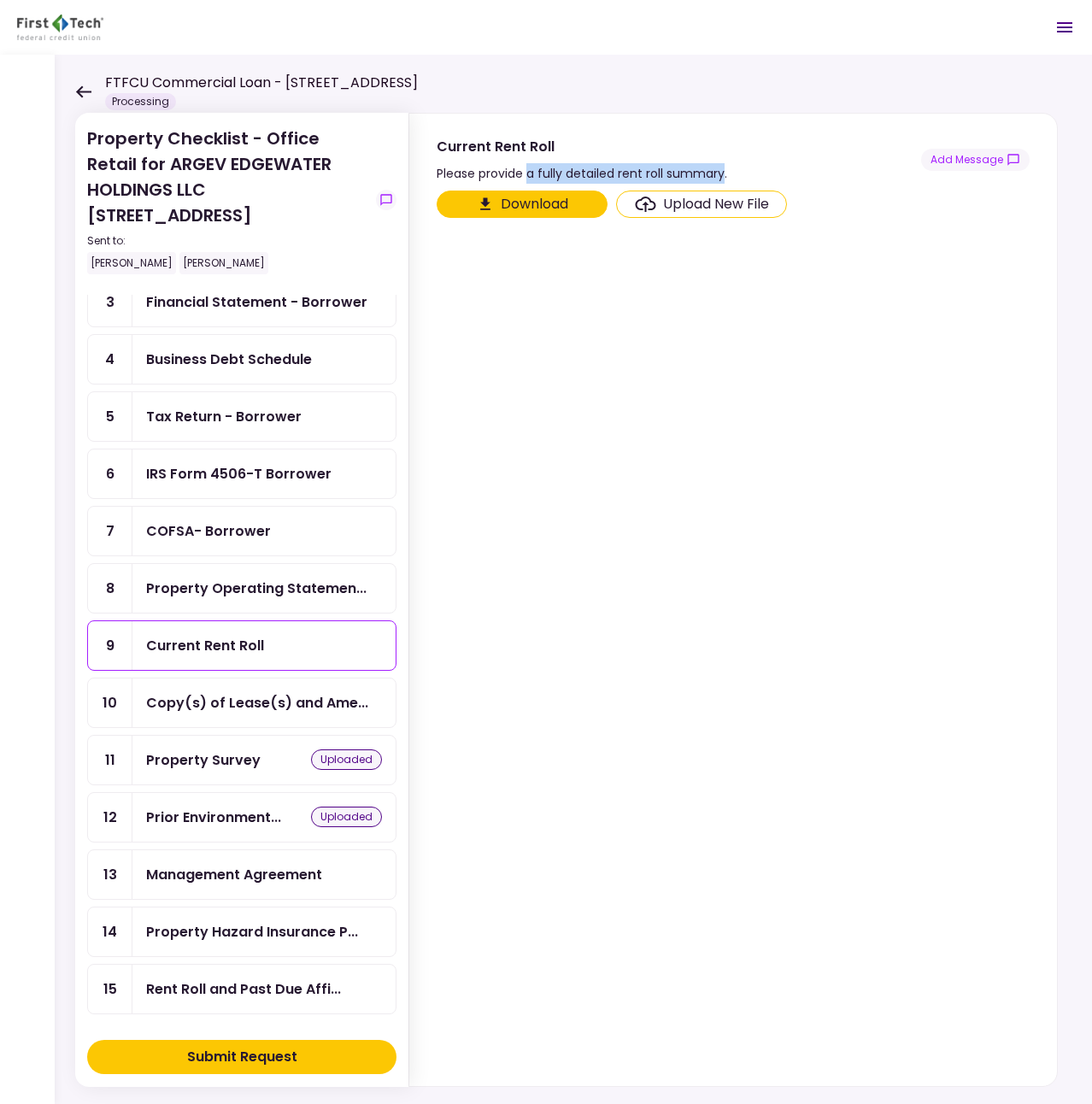
click at [723, 170] on div "Please provide a fully detailed rent roll summary." at bounding box center [581, 173] width 291 height 20
copy div "a fully detailed rent roll summary"
click at [243, 702] on div "Copy(s) of Lease(s) and Ame..." at bounding box center [257, 703] width 222 height 21
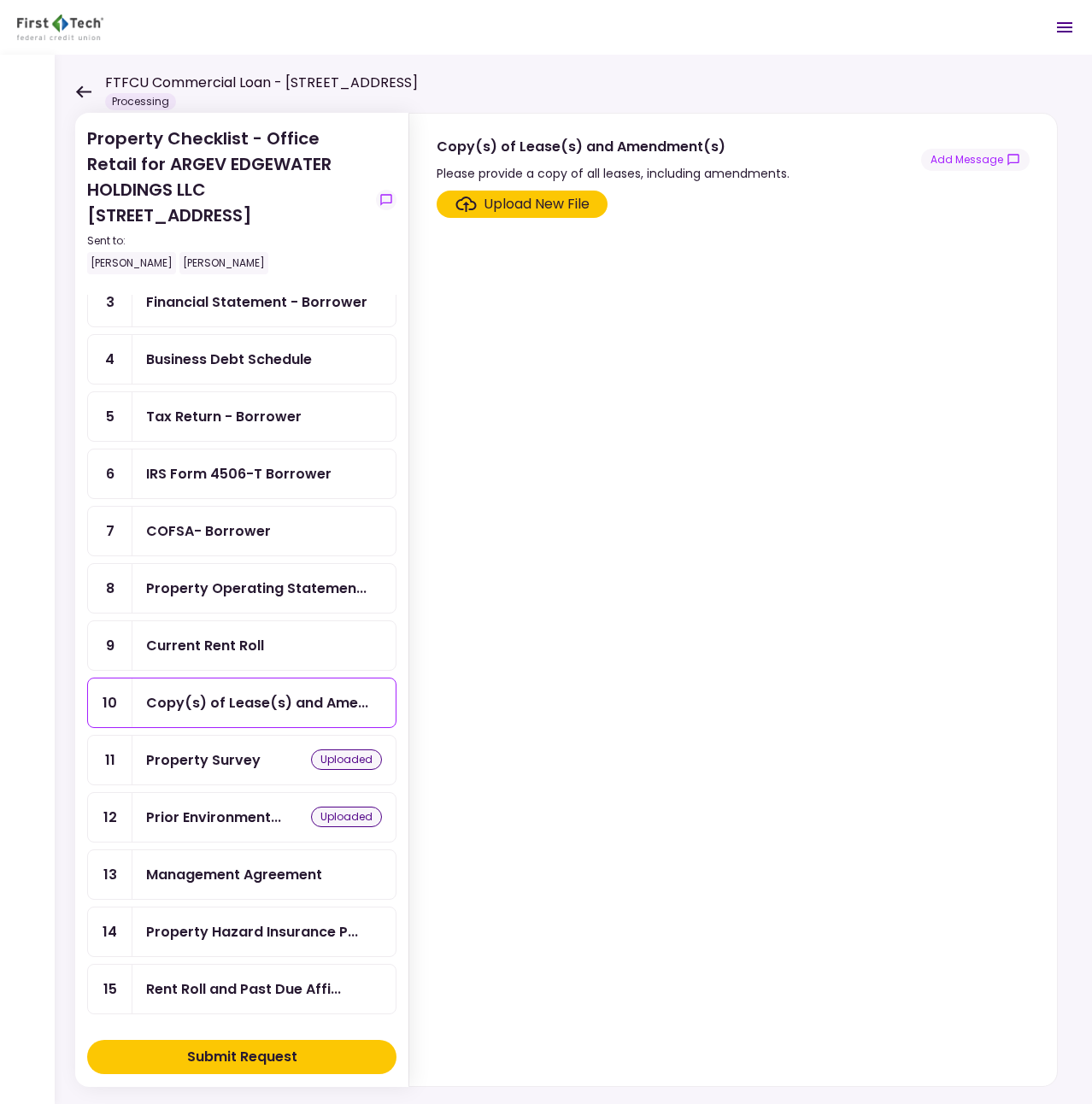
click at [197, 884] on div "Management Agreement" at bounding box center [234, 874] width 176 height 21
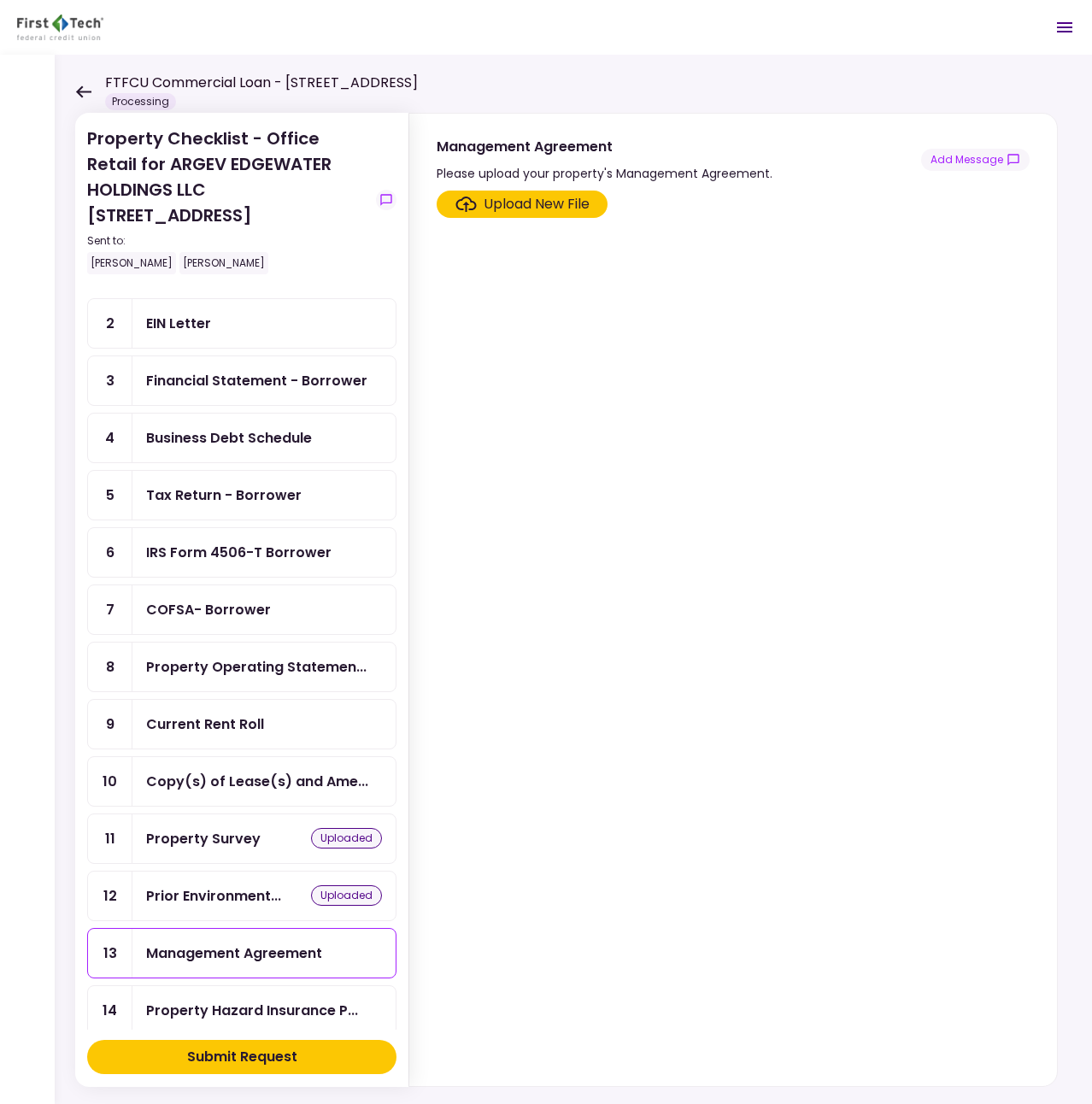
scroll to position [167, 0]
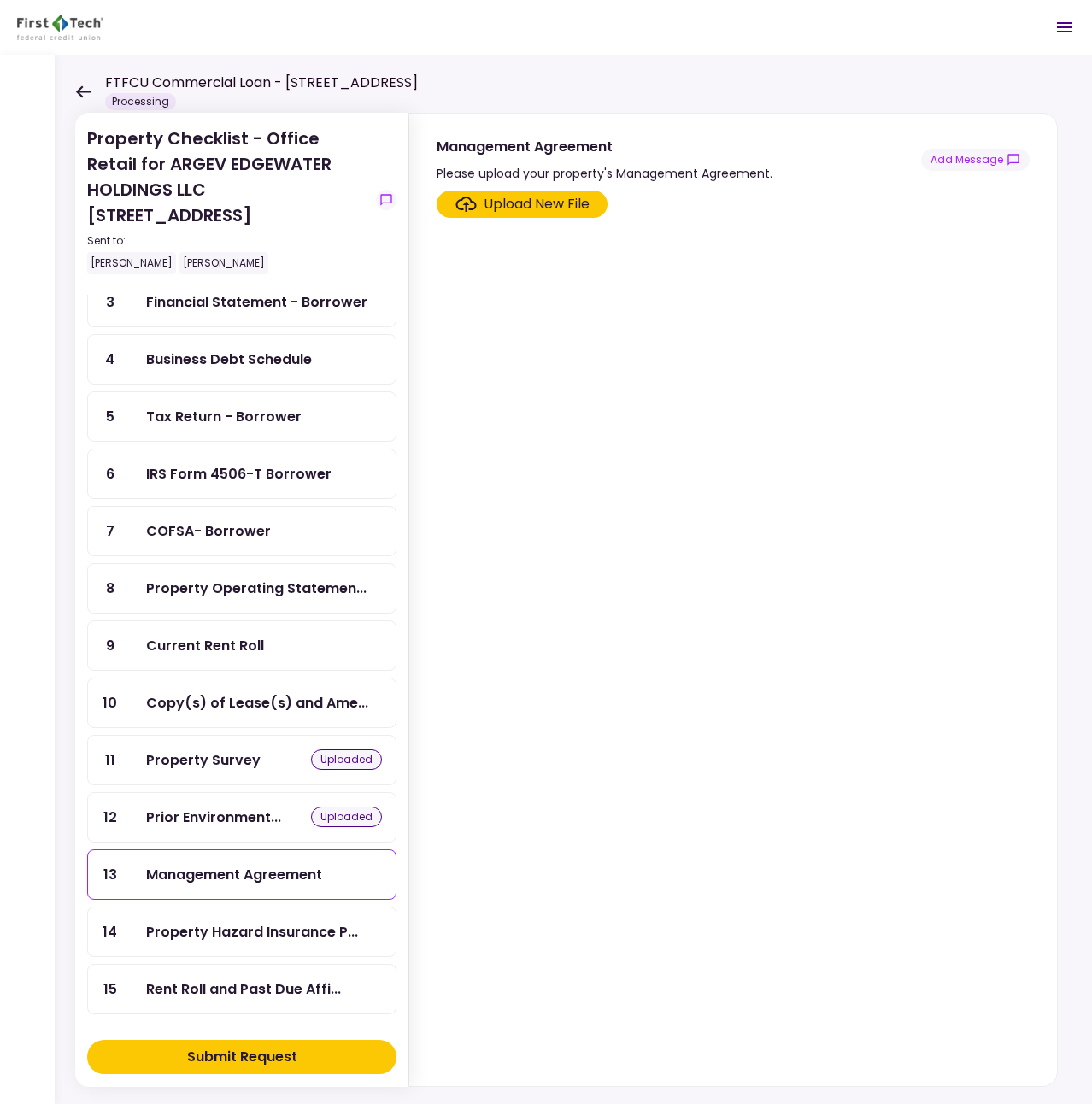
click at [212, 977] on div "Rent Roll and Past Due Affi..." at bounding box center [264, 989] width 263 height 49
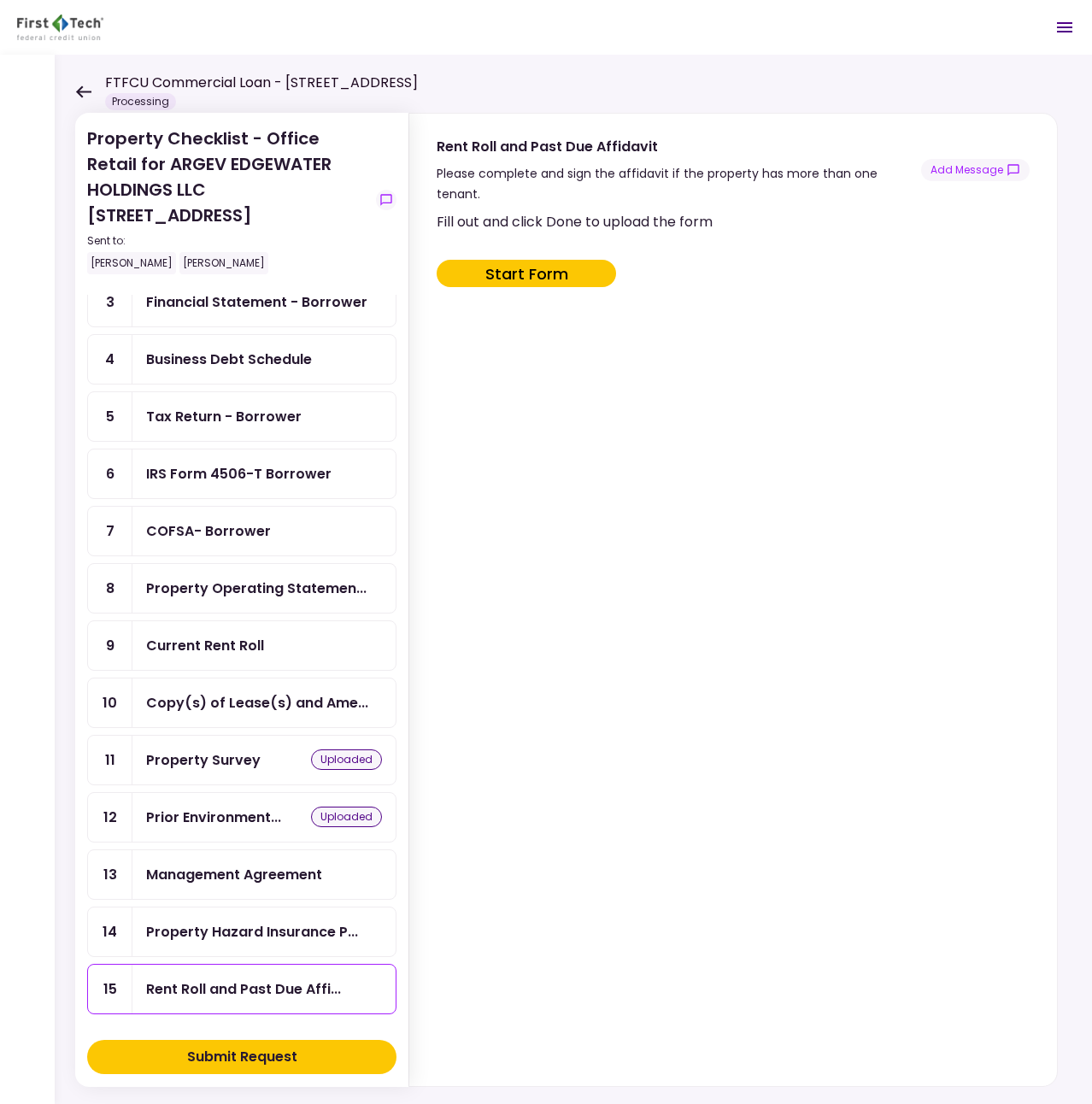
click at [532, 260] on button "Start Form" at bounding box center [526, 273] width 180 height 27
type input "***"
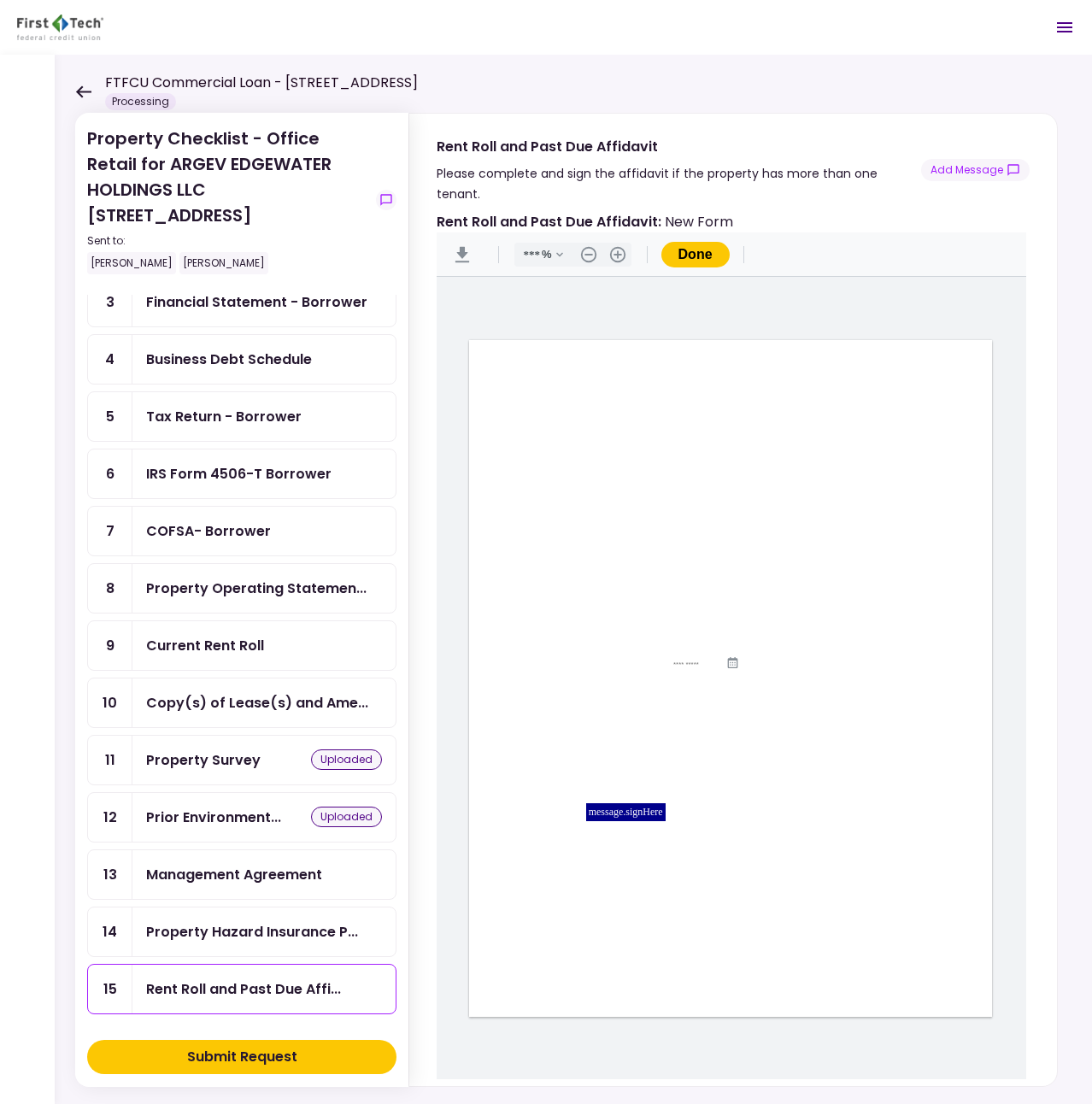
click at [626, 803] on div "message.signHere" at bounding box center [625, 812] width 79 height 18
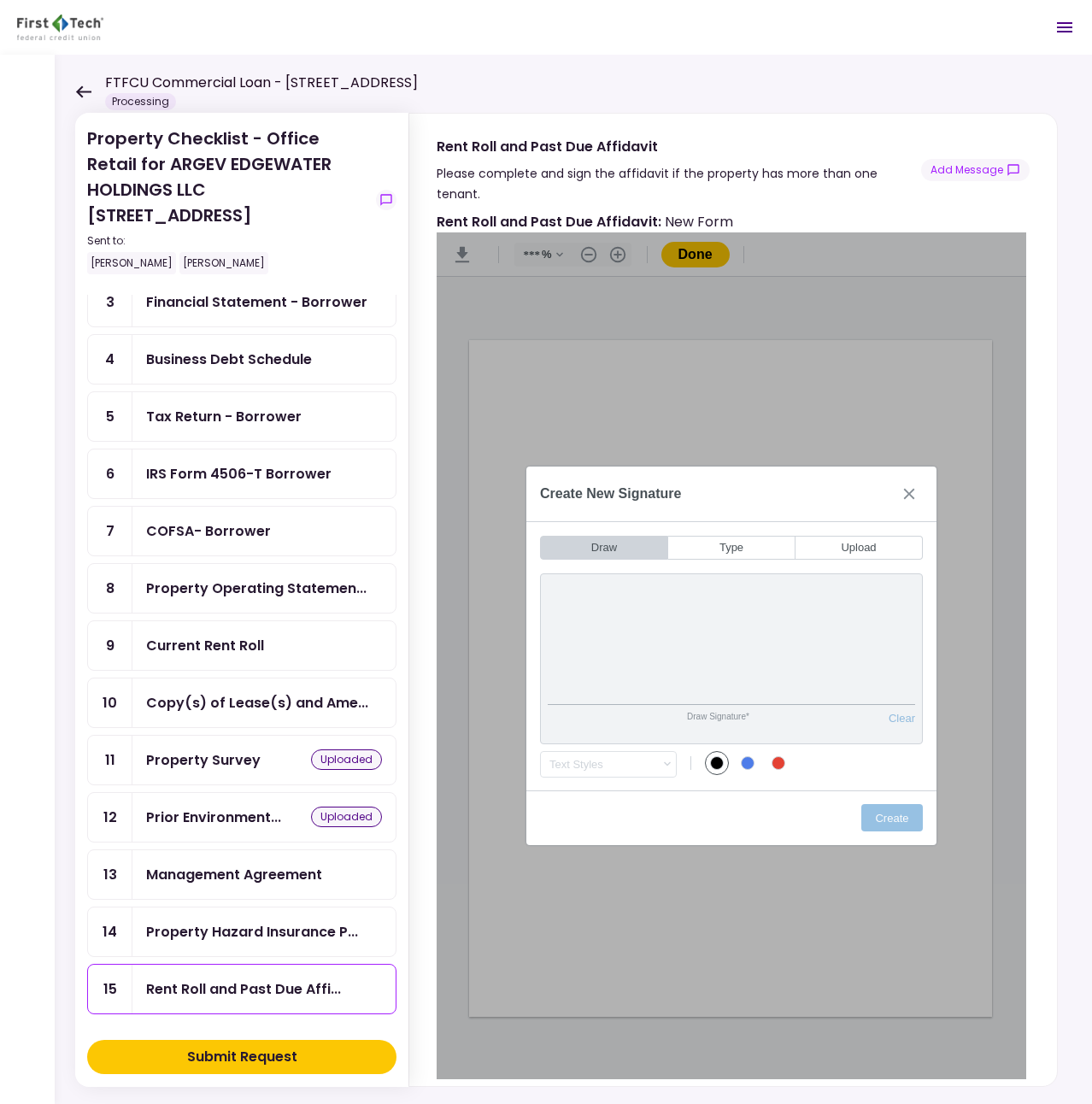
click at [626, 803] on div "Create" at bounding box center [731, 817] width 410 height 55
click at [908, 488] on button "Close" at bounding box center [909, 493] width 27 height 27
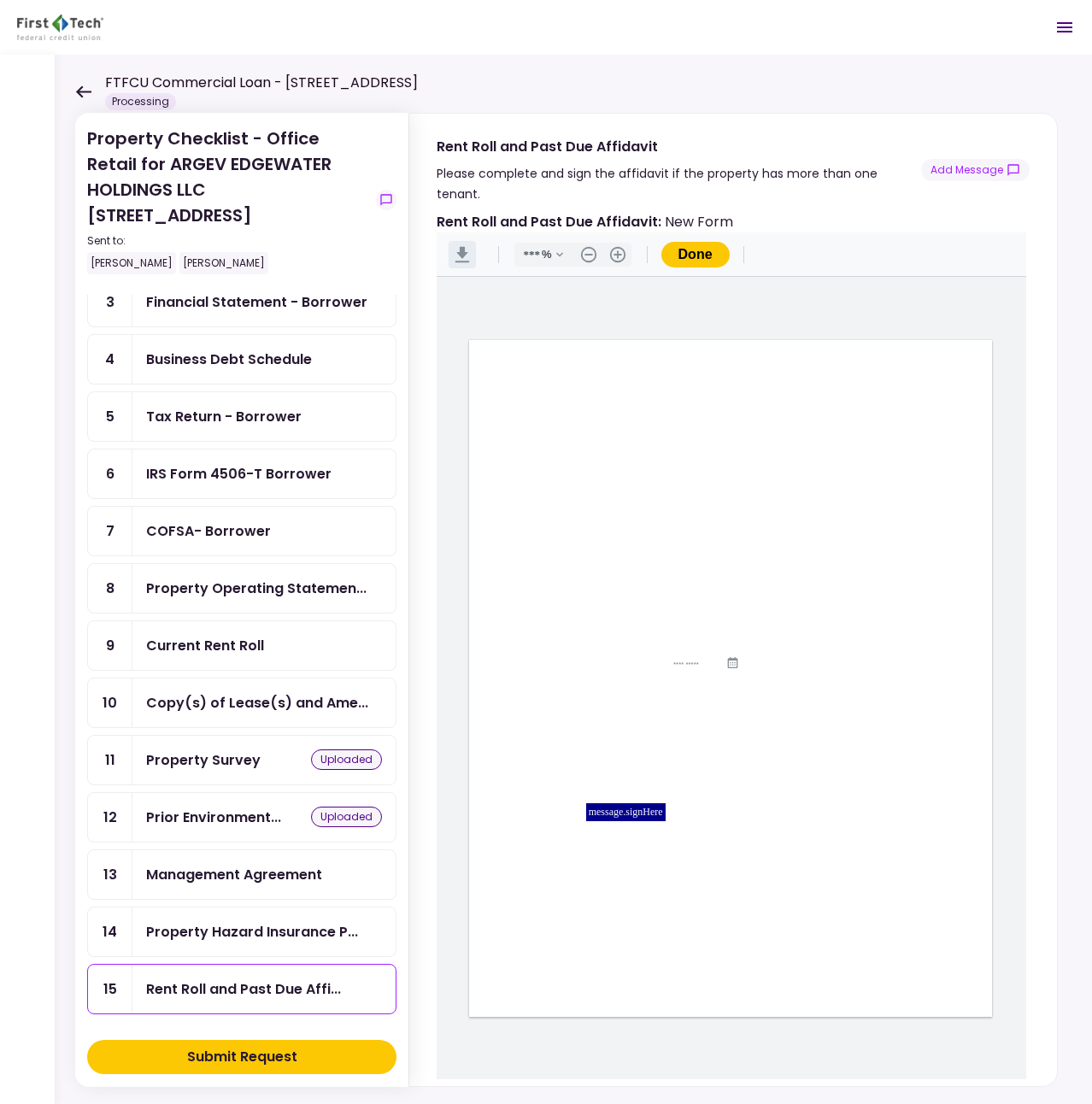
click at [466, 241] on button ".cls-1{fill:#abb0c4;} icon - header - download" at bounding box center [462, 254] width 27 height 27
